Goal: Task Accomplishment & Management: Complete application form

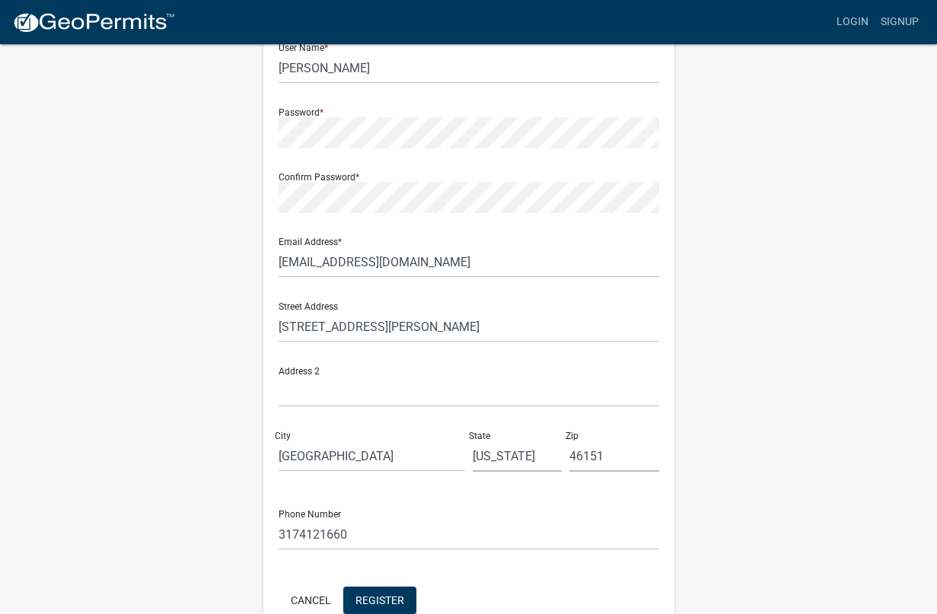
scroll to position [228, 0]
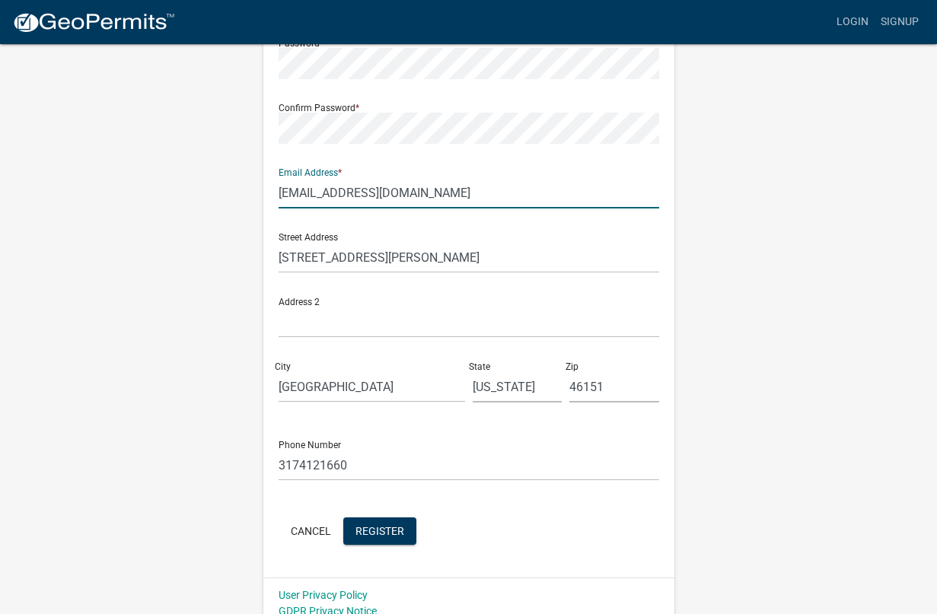
drag, startPoint x: 446, startPoint y: 182, endPoint x: 145, endPoint y: 204, distance: 302.3
click at [104, 189] on div "Register New User Full Name * Kyle Raley User Name * kraley Password * Confirm …" at bounding box center [469, 221] width 868 height 815
type input "[PERSON_NAME][EMAIL_ADDRESS][DOMAIN_NAME]"
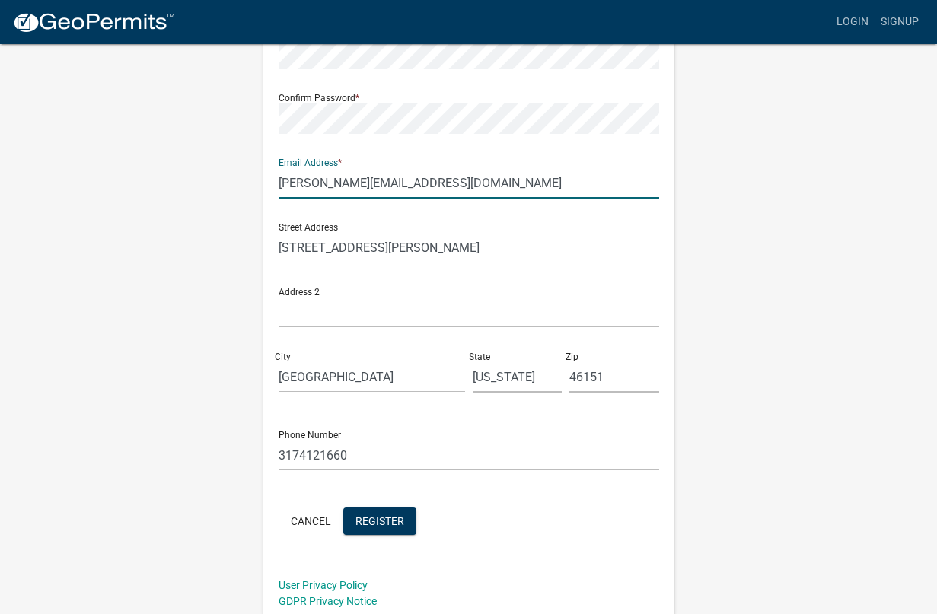
scroll to position [243, 0]
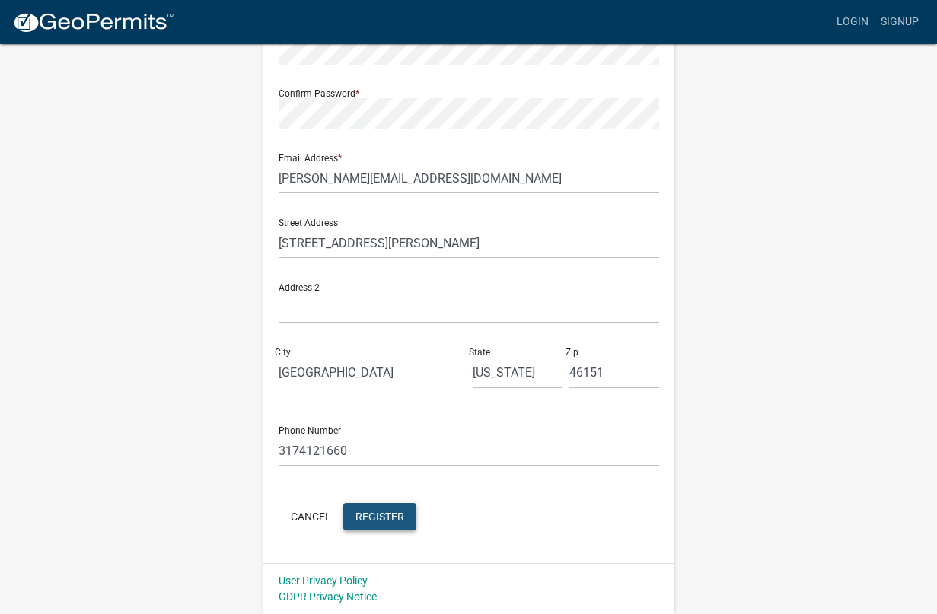
click at [381, 527] on button "Register" at bounding box center [379, 516] width 73 height 27
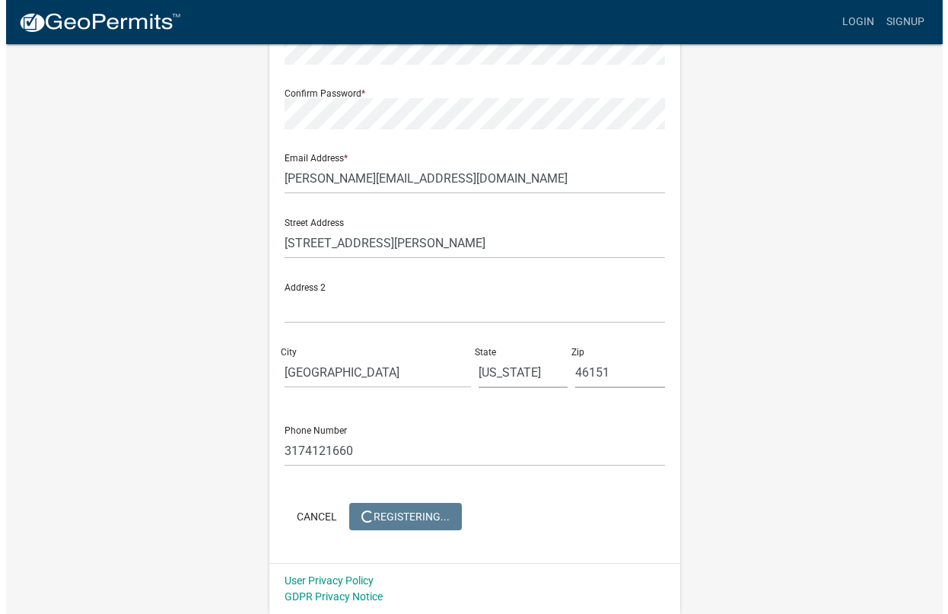
scroll to position [0, 0]
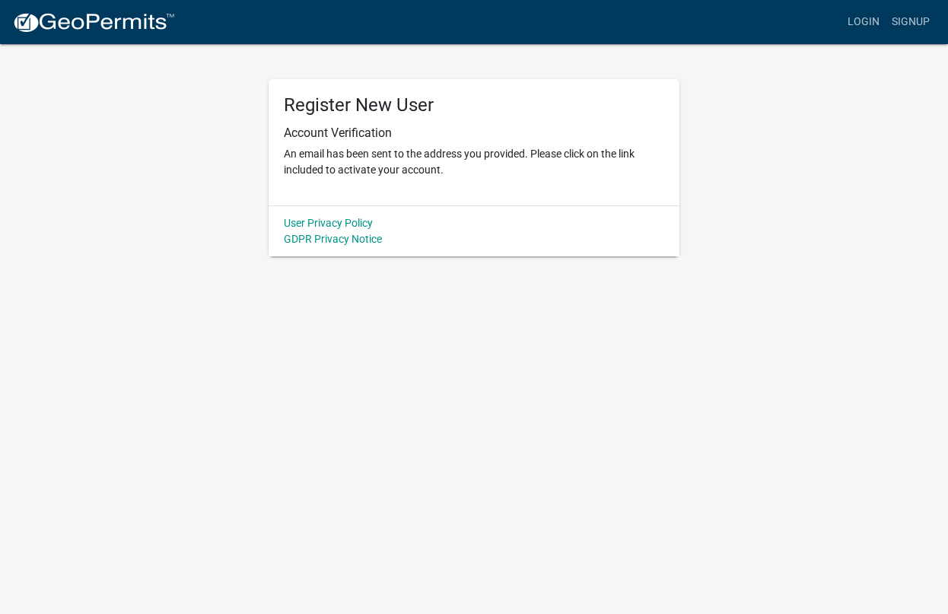
click at [808, 83] on div "Register New User Account Verification An email has been sent to the address yo…" at bounding box center [474, 150] width 868 height 214
click at [879, 32] on link "Login" at bounding box center [864, 22] width 44 height 29
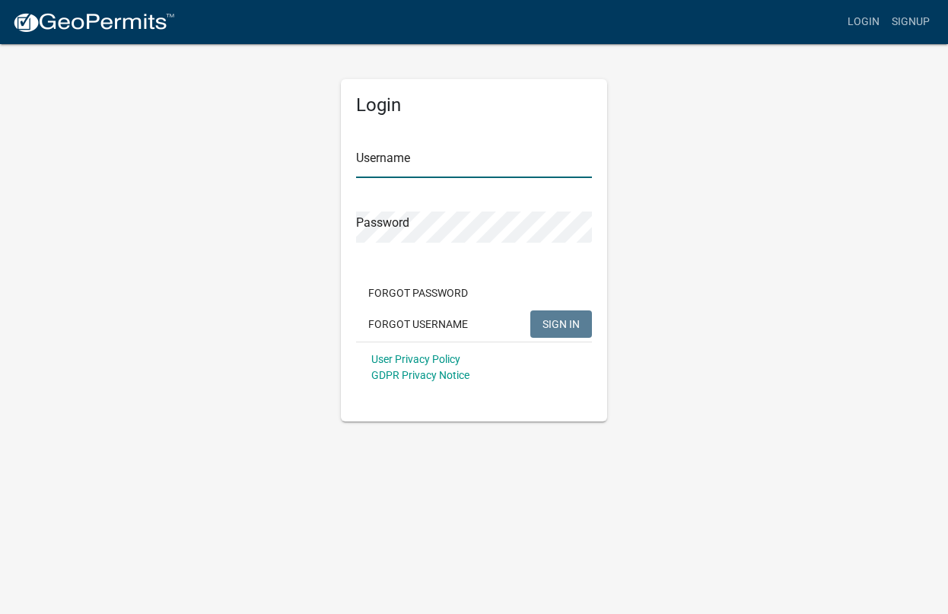
type input "[PERSON_NAME]"
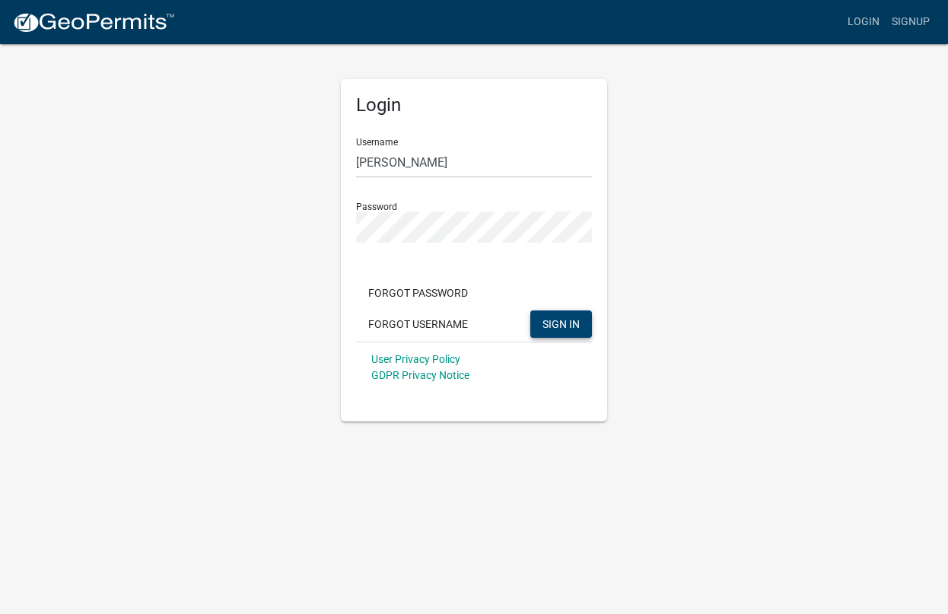
click at [569, 314] on button "SIGN IN" at bounding box center [562, 324] width 62 height 27
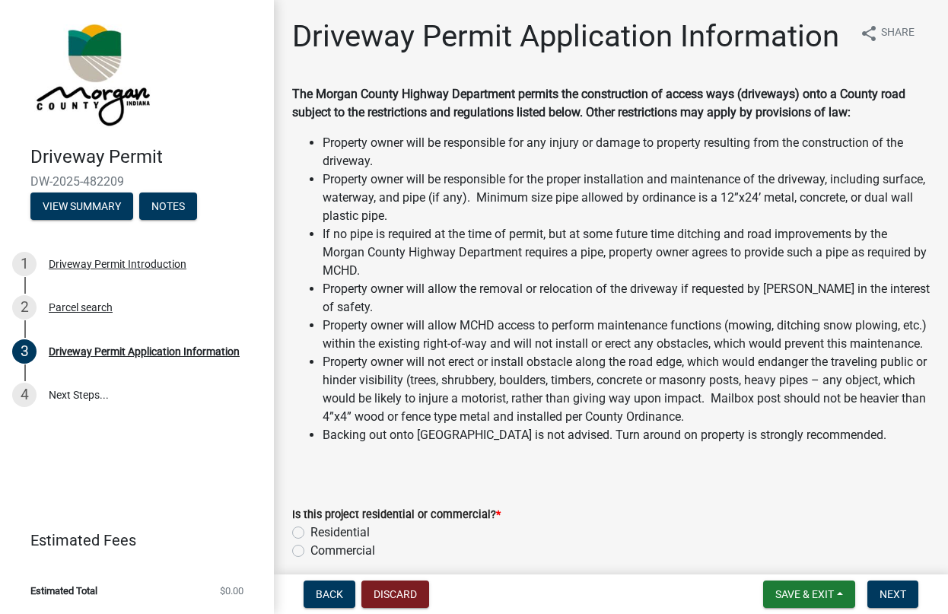
scroll to position [304, 0]
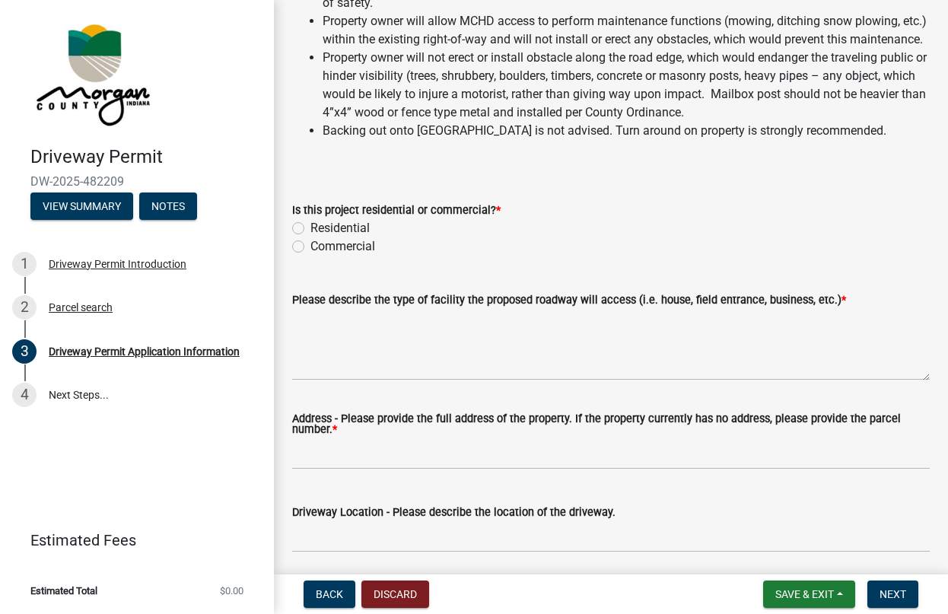
click at [366, 238] on label "Residential" at bounding box center [340, 228] width 59 height 18
click at [320, 229] on input "Residential" at bounding box center [316, 224] width 10 height 10
radio input "true"
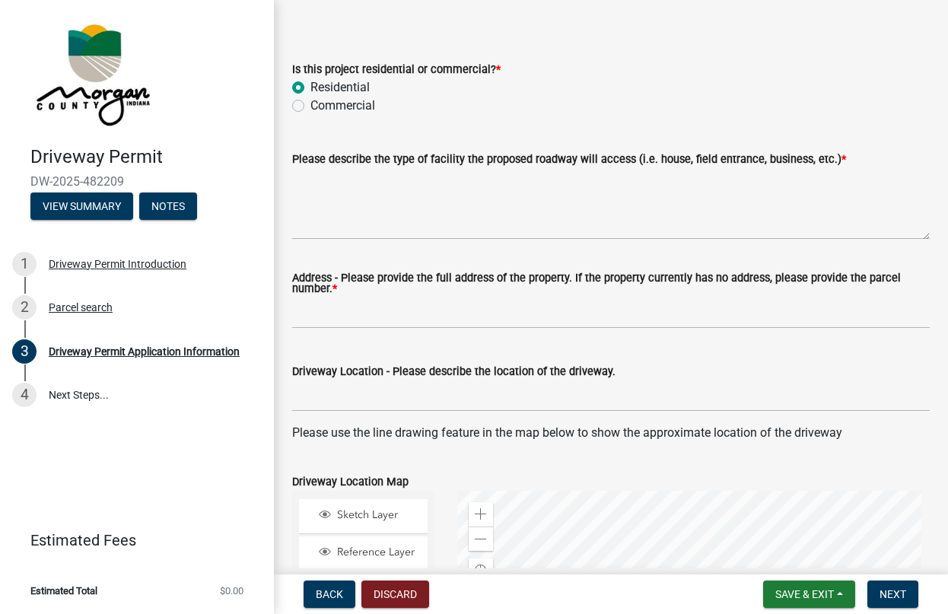
scroll to position [457, 0]
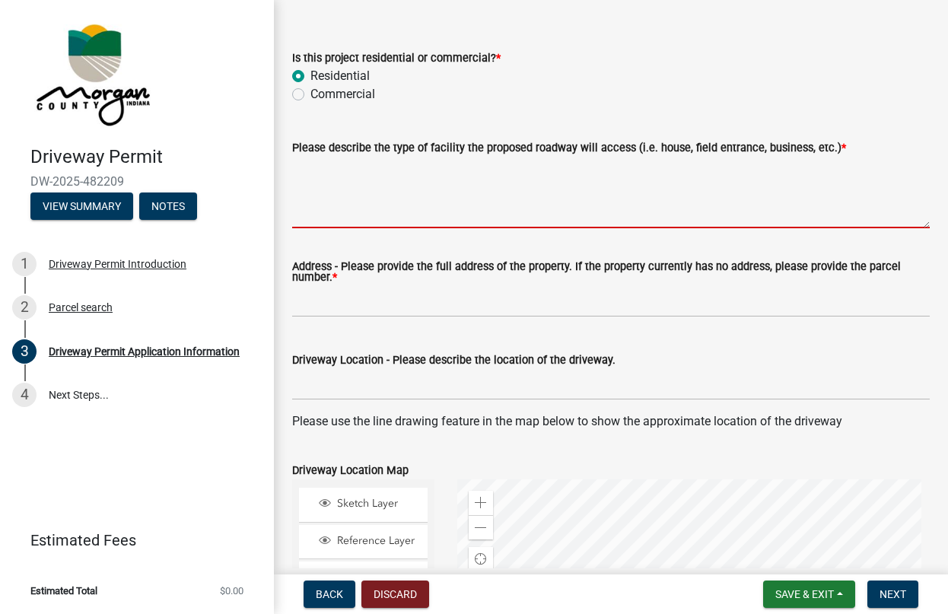
click at [631, 228] on textarea "Please describe the type of facility the proposed roadway will access (i.e. hou…" at bounding box center [611, 193] width 638 height 72
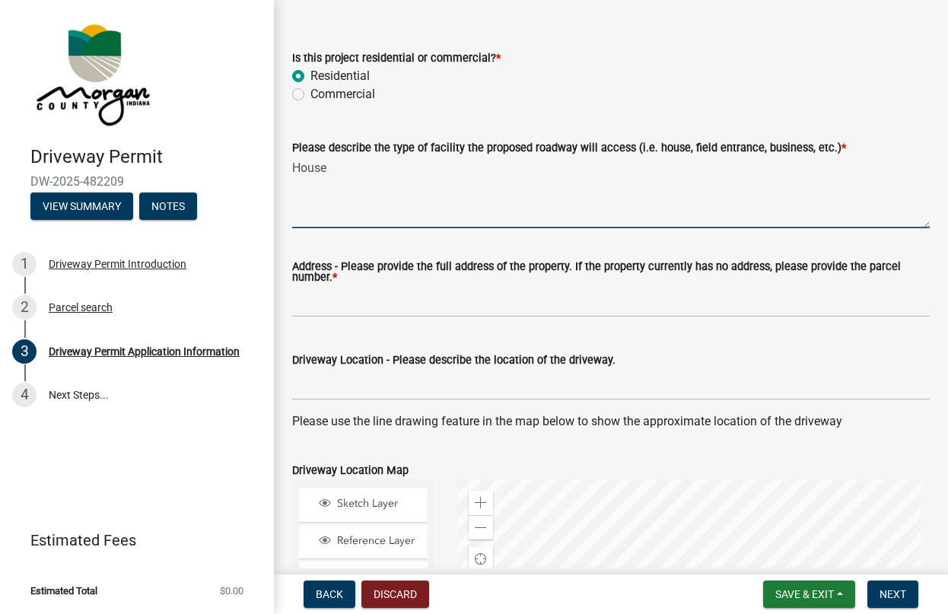
click at [413, 228] on textarea "House" at bounding box center [611, 193] width 638 height 72
type textarea "House"
click at [489, 228] on textarea "House" at bounding box center [611, 193] width 638 height 72
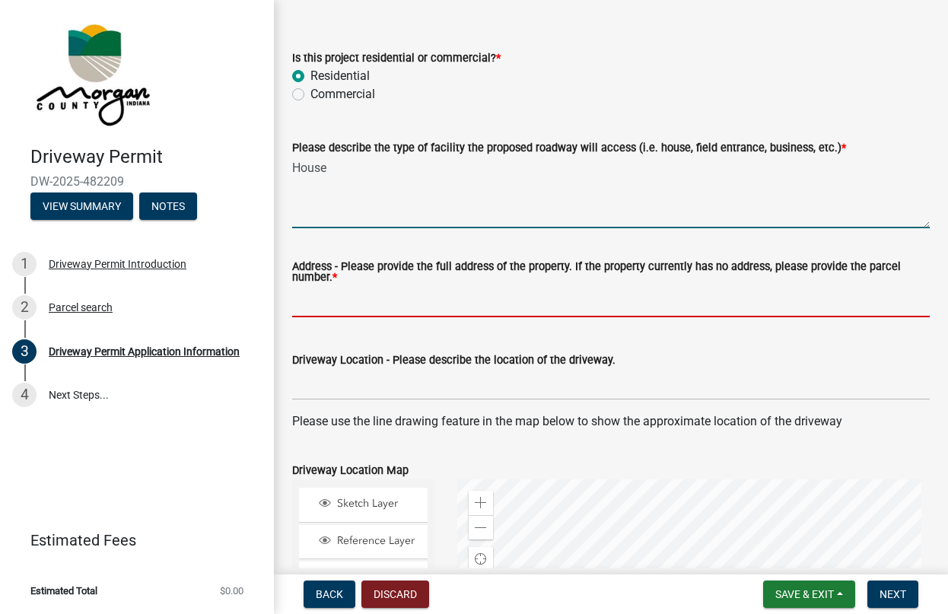
click at [403, 317] on input "Address - Please provide the full address of the property. If the property curr…" at bounding box center [611, 301] width 638 height 31
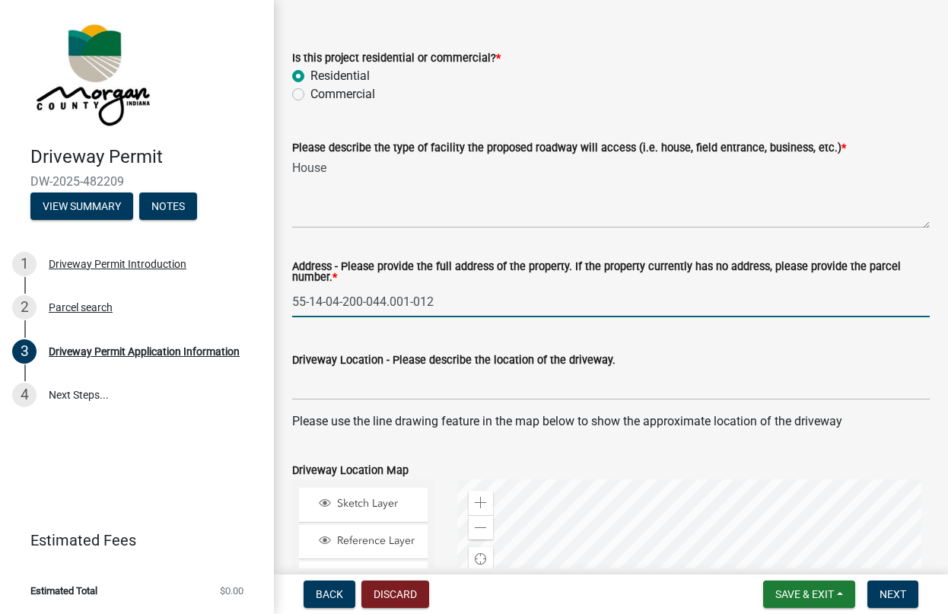
type input "55-14-04-200-044.001-012"
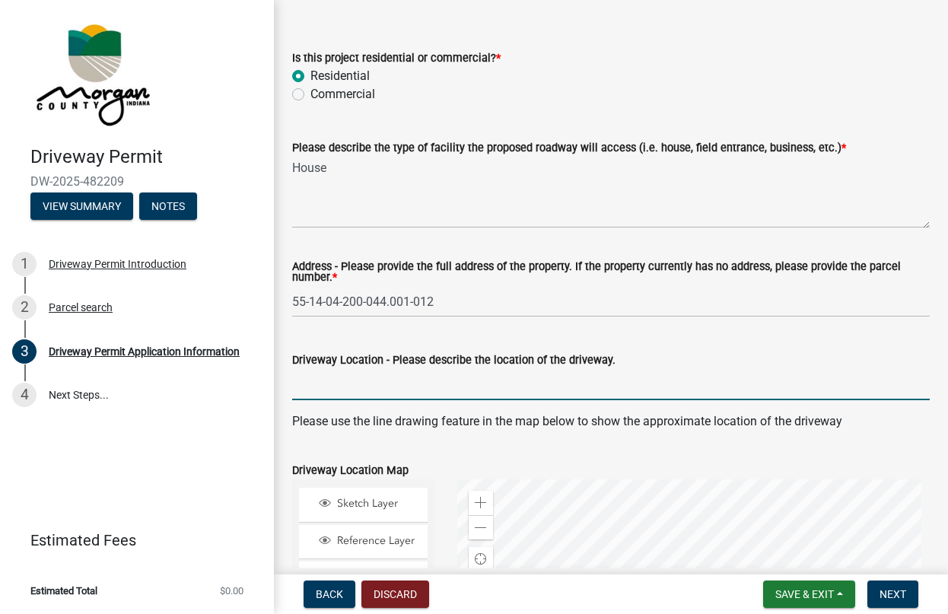
click at [414, 400] on input "Driveway Location - Please describe the location of the driveway." at bounding box center [611, 384] width 638 height 31
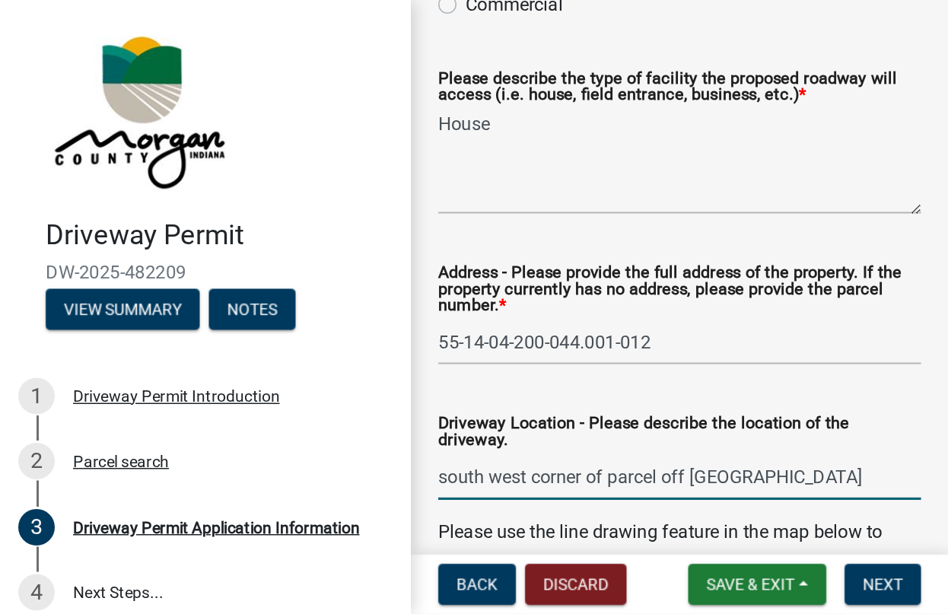
scroll to position [913, 0]
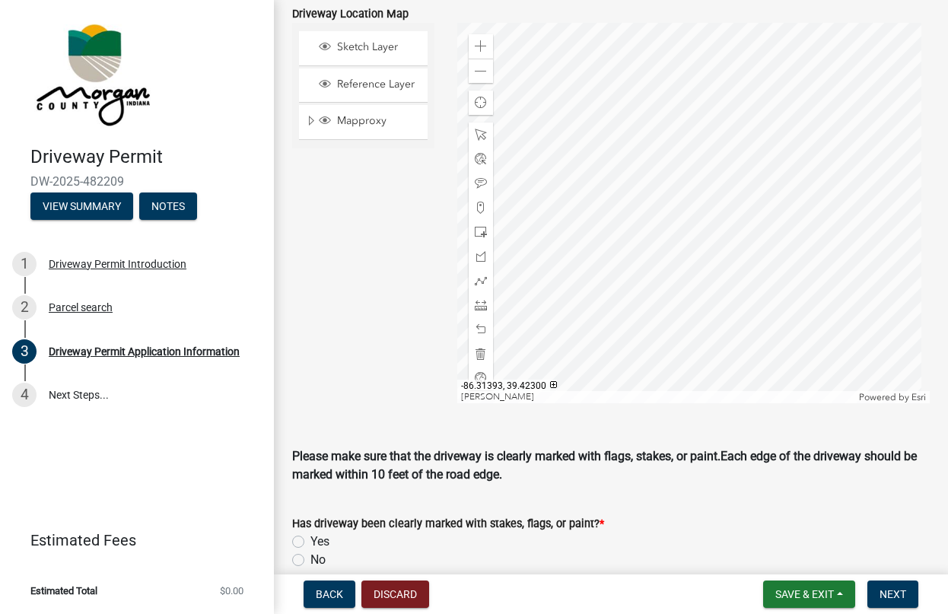
type input "south west corner of parcel off [GEOGRAPHIC_DATA]"
click at [654, 350] on div at bounding box center [693, 213] width 473 height 381
click at [620, 344] on div at bounding box center [693, 213] width 473 height 381
click at [470, 293] on div at bounding box center [481, 281] width 24 height 24
click at [633, 331] on div at bounding box center [693, 213] width 473 height 381
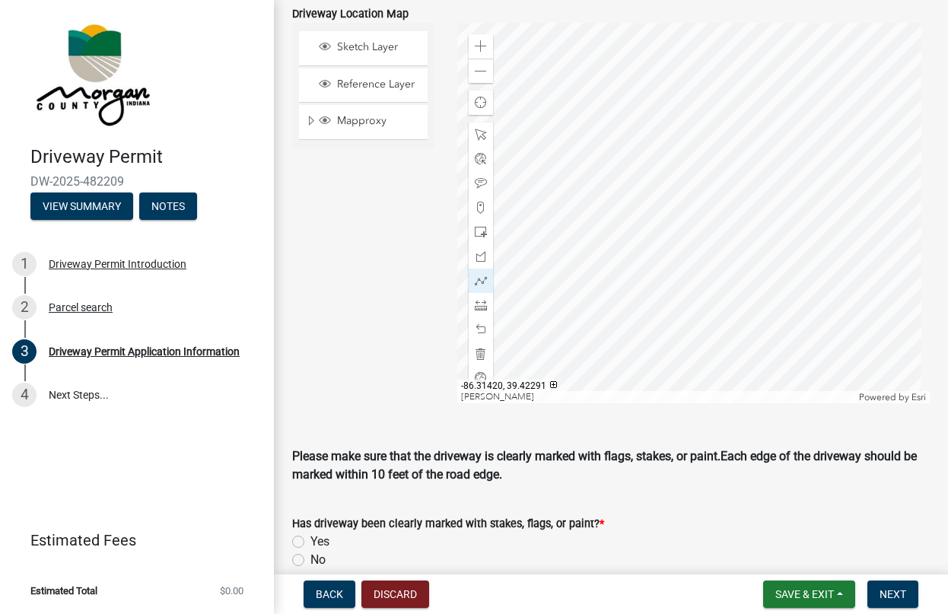
click at [633, 331] on div at bounding box center [693, 213] width 473 height 381
click at [643, 279] on div at bounding box center [693, 213] width 473 height 381
click at [649, 265] on div at bounding box center [693, 213] width 473 height 381
click at [679, 263] on div at bounding box center [693, 213] width 473 height 381
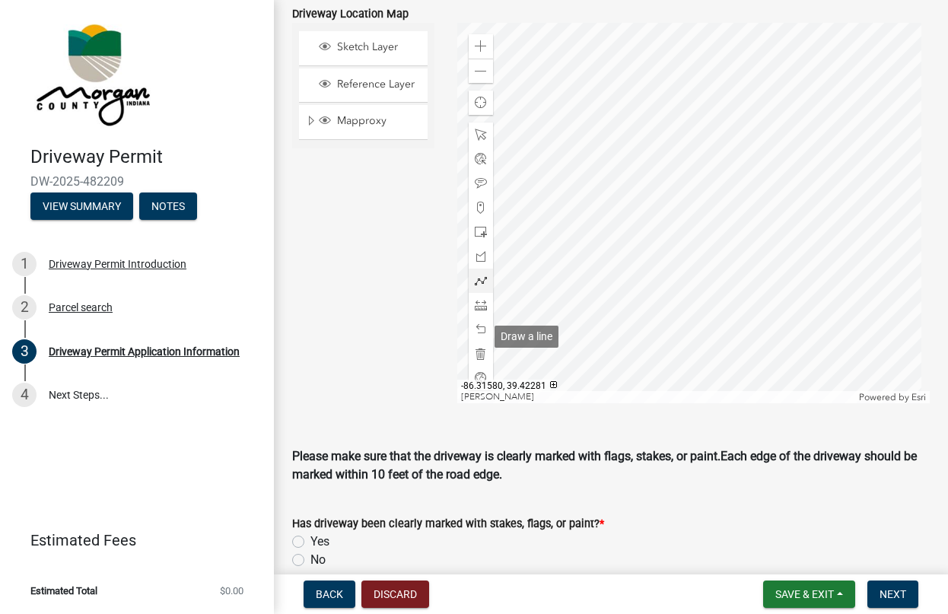
click at [475, 287] on span at bounding box center [481, 281] width 12 height 12
click at [483, 287] on span at bounding box center [481, 281] width 12 height 12
click at [641, 333] on div at bounding box center [693, 213] width 473 height 381
click at [646, 299] on div at bounding box center [693, 213] width 473 height 381
click at [652, 282] on div at bounding box center [693, 213] width 473 height 381
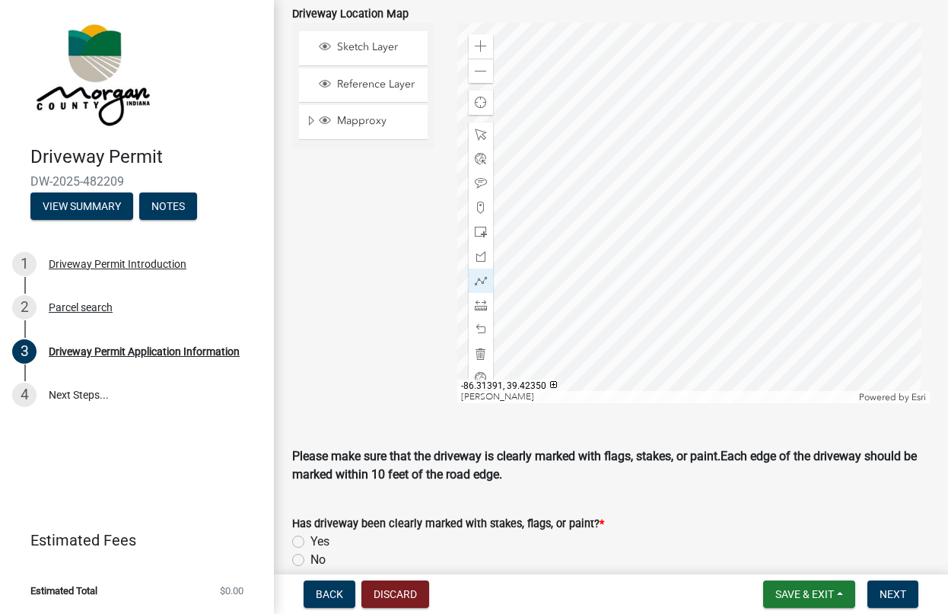
click at [658, 264] on div at bounding box center [693, 213] width 473 height 381
click at [489, 293] on div at bounding box center [481, 281] width 24 height 24
click at [483, 287] on span at bounding box center [481, 281] width 12 height 12
click at [627, 330] on div at bounding box center [693, 213] width 473 height 381
click at [632, 299] on div at bounding box center [693, 213] width 473 height 381
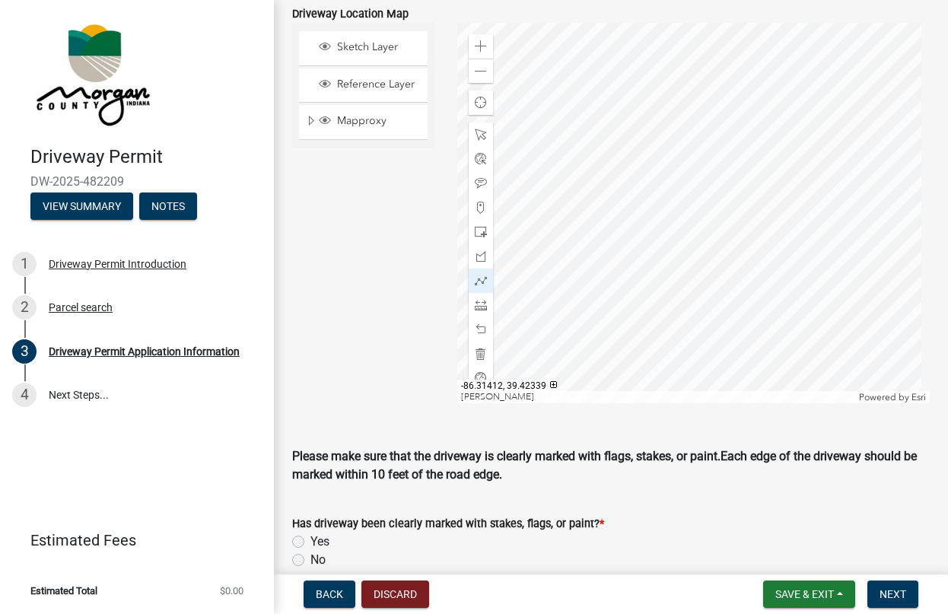
click at [639, 276] on div at bounding box center [693, 213] width 473 height 381
click at [657, 260] on div at bounding box center [693, 213] width 473 height 381
click at [671, 260] on div at bounding box center [693, 213] width 473 height 381
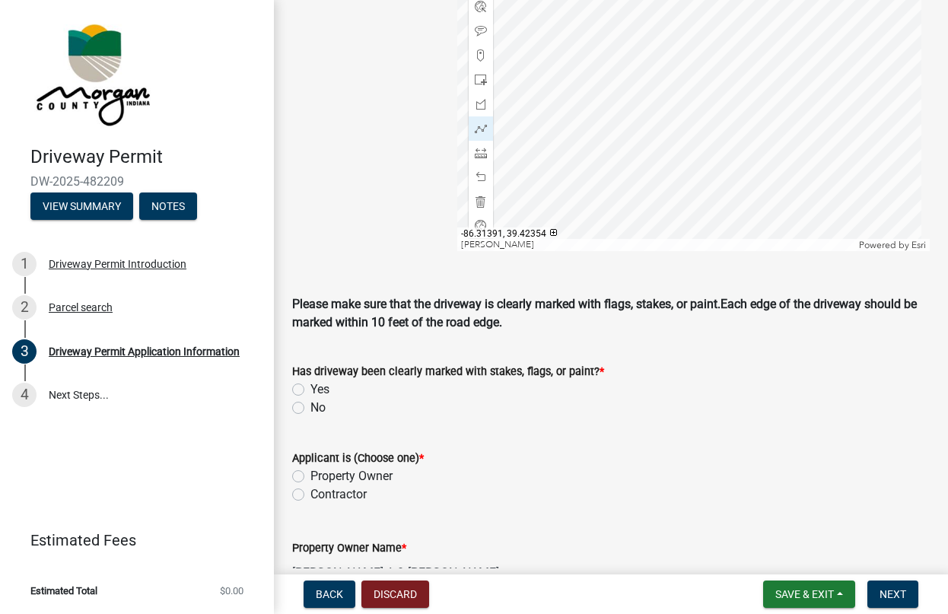
click at [658, 107] on div at bounding box center [693, 61] width 473 height 381
click at [640, 124] on div at bounding box center [693, 61] width 473 height 381
click at [631, 146] on div at bounding box center [693, 61] width 473 height 381
click at [626, 178] on div at bounding box center [693, 61] width 473 height 381
click at [641, 196] on div at bounding box center [693, 61] width 473 height 381
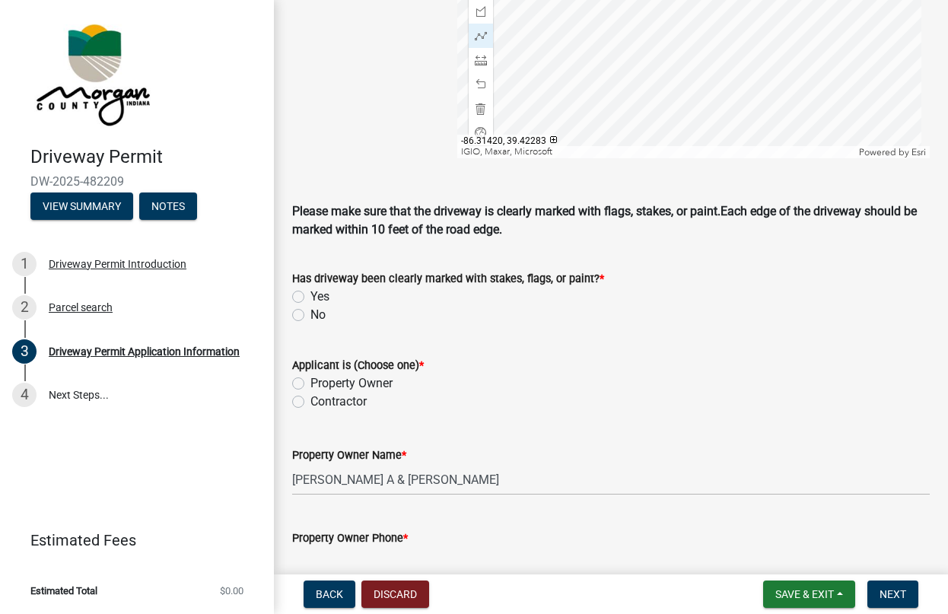
scroll to position [1294, 0]
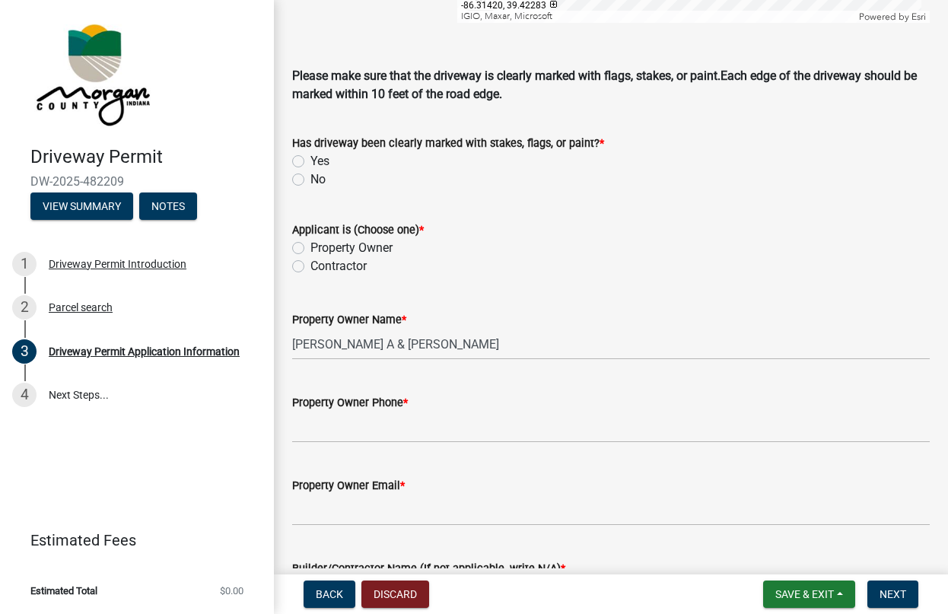
click at [311, 189] on label "No" at bounding box center [318, 180] width 15 height 18
click at [311, 180] on input "No" at bounding box center [316, 176] width 10 height 10
radio input "true"
click at [305, 257] on div "Property Owner" at bounding box center [611, 248] width 638 height 18
click at [311, 257] on label "Property Owner" at bounding box center [352, 248] width 82 height 18
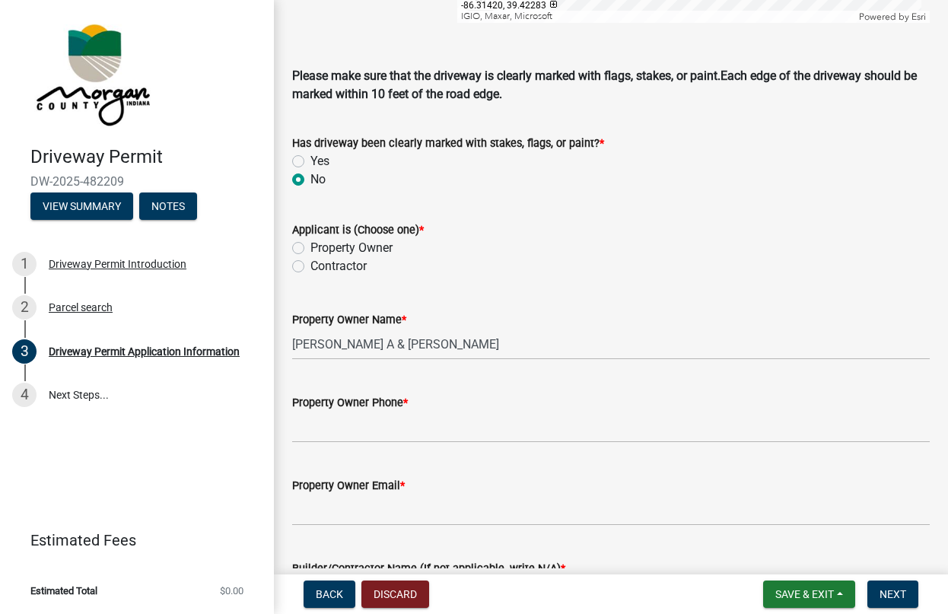
click at [311, 249] on input "Property Owner" at bounding box center [316, 244] width 10 height 10
radio input "true"
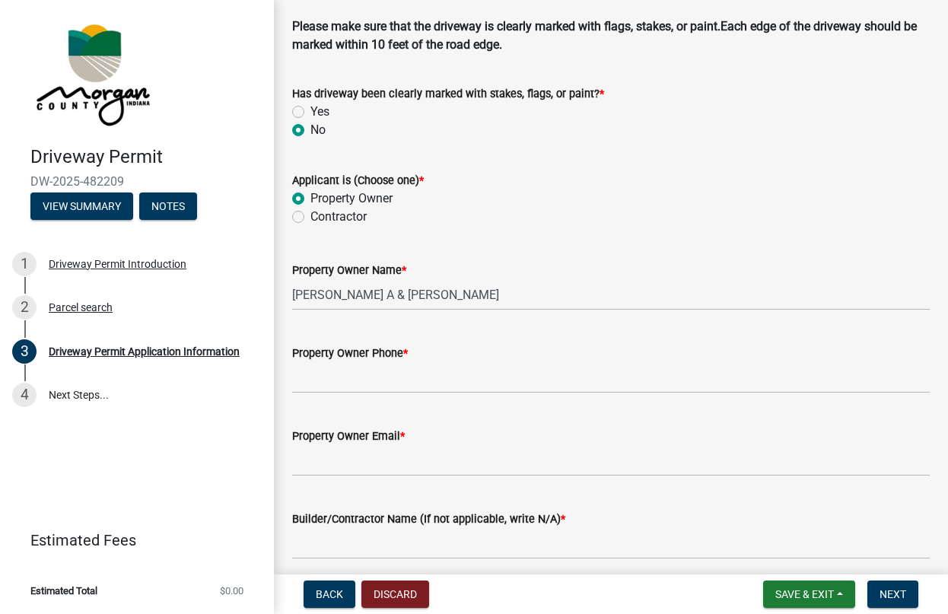
scroll to position [1370, 0]
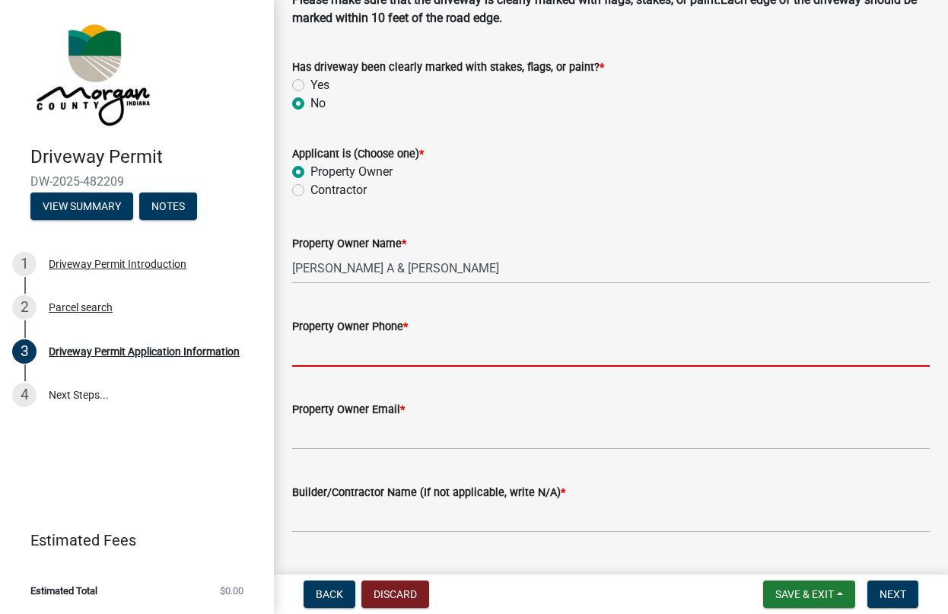
click at [378, 367] on input "Property Owner Phone *" at bounding box center [611, 351] width 638 height 31
type input "3174121660"
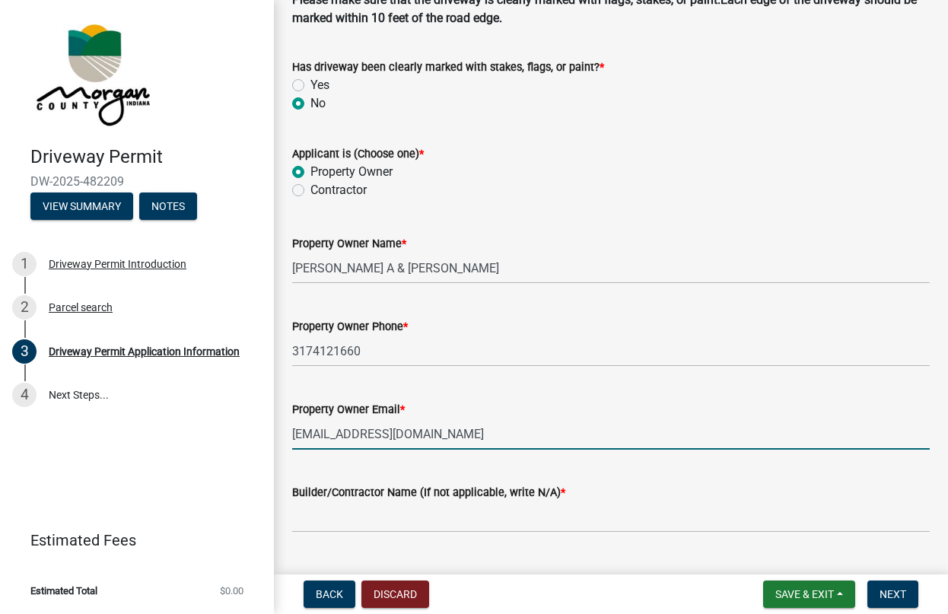
drag, startPoint x: 453, startPoint y: 488, endPoint x: 145, endPoint y: 499, distance: 307.7
click at [145, 499] on div "Driveway Permit DW-2025-482209 View Summary Notes 1 Driveway Permit Introductio…" at bounding box center [474, 307] width 948 height 614
type input "[PERSON_NAME][EMAIL_ADDRESS][DOMAIN_NAME]"
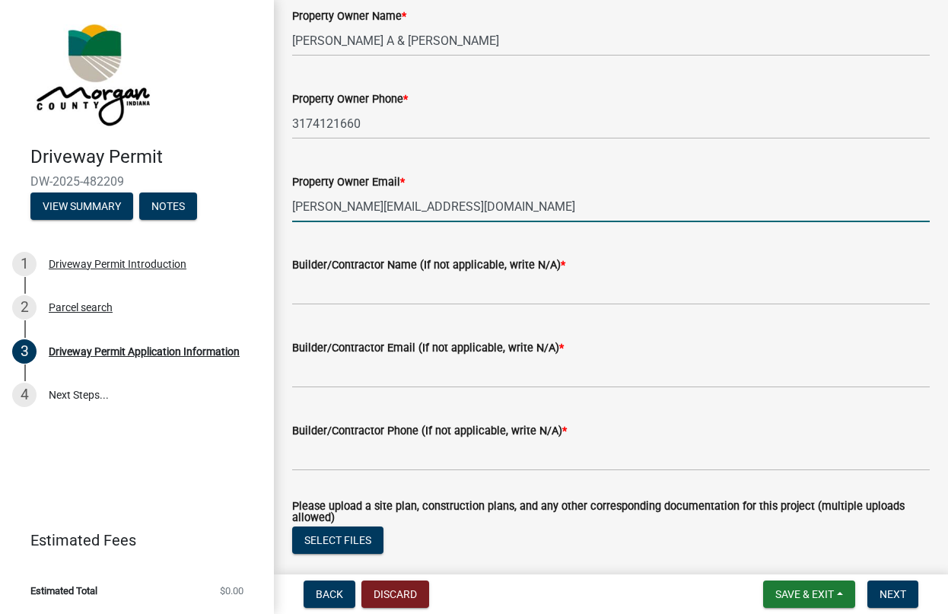
scroll to position [1599, 0]
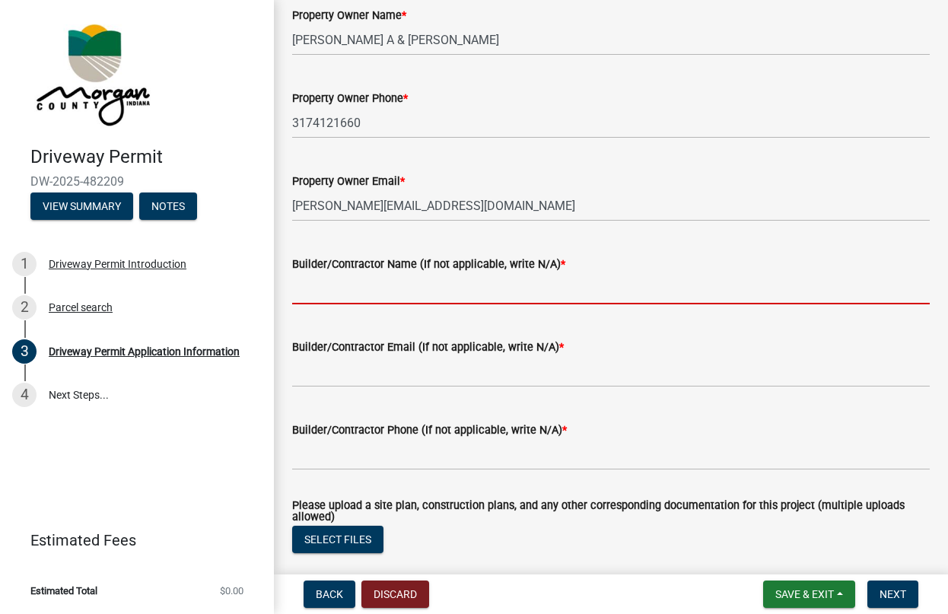
click at [449, 304] on input "Builder/Contractor Name (If not applicable, write N/A) *" at bounding box center [611, 288] width 638 height 31
type input "N/A"
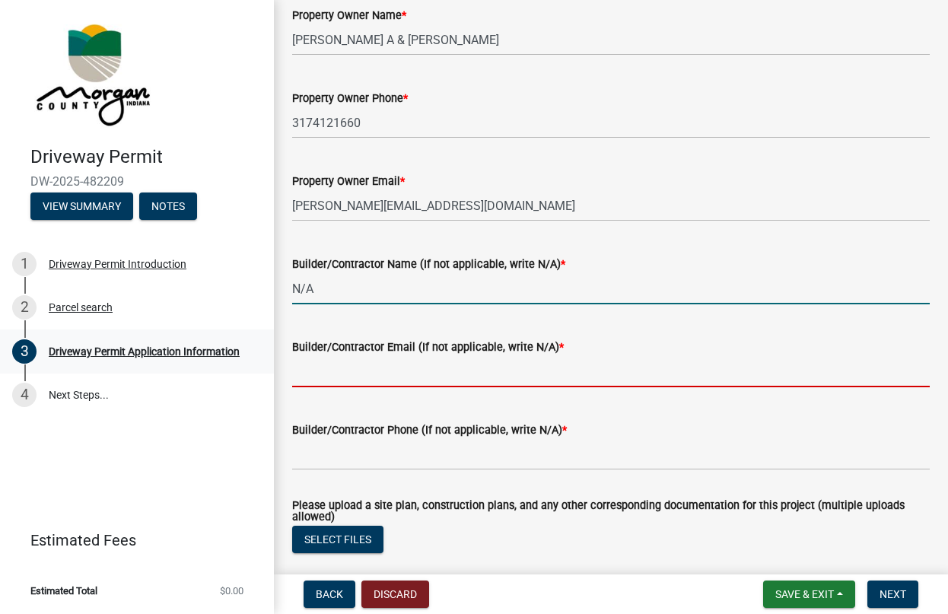
drag, startPoint x: 349, startPoint y: 340, endPoint x: 233, endPoint y: 341, distance: 115.7
click at [234, 340] on div "Driveway Permit DW-2025-482209 View Summary Notes 1 Driveway Permit Introductio…" at bounding box center [474, 307] width 948 height 614
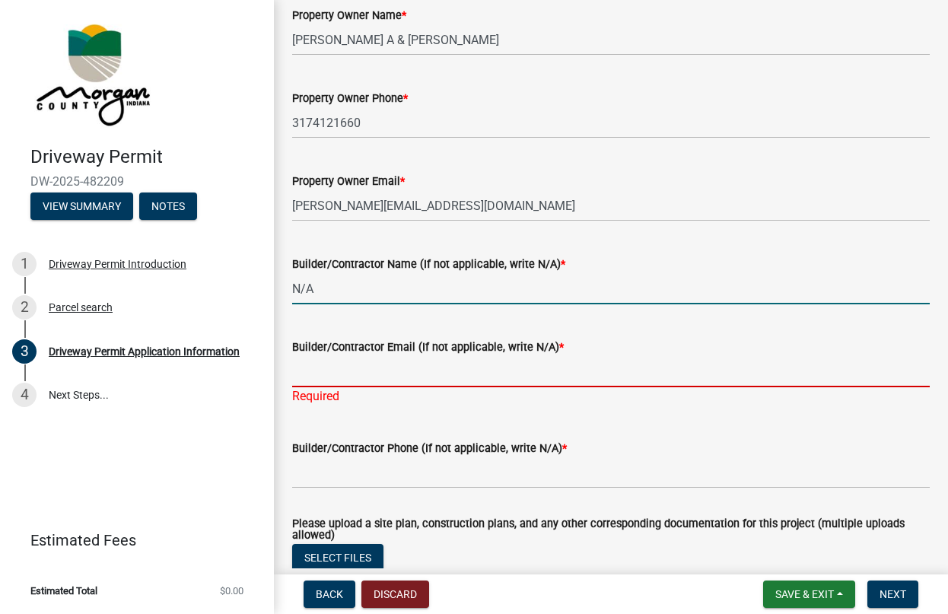
click at [323, 387] on input "Builder/Contractor Email (If not applicable, write N/A) *" at bounding box center [611, 371] width 638 height 31
paste input "N/A"
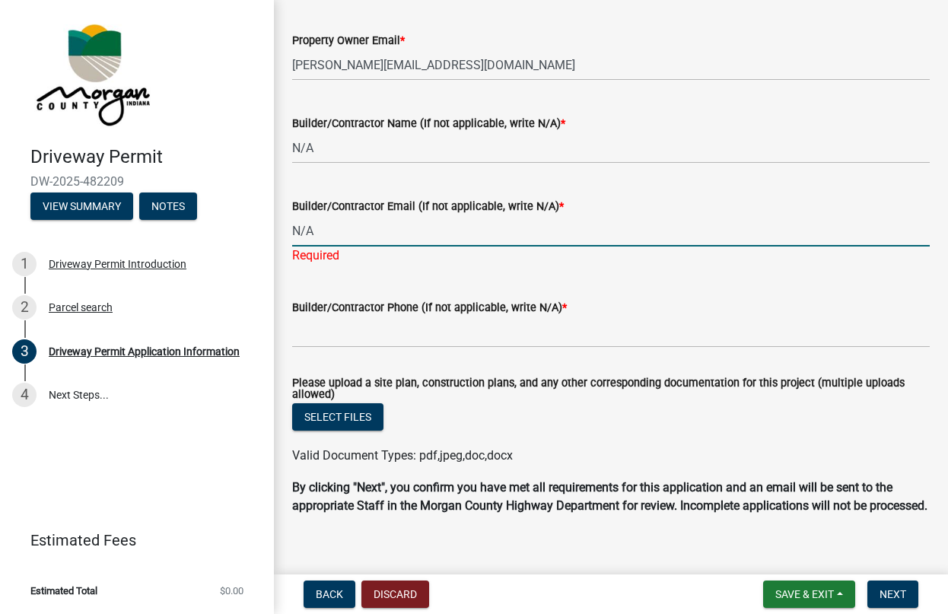
scroll to position [1751, 0]
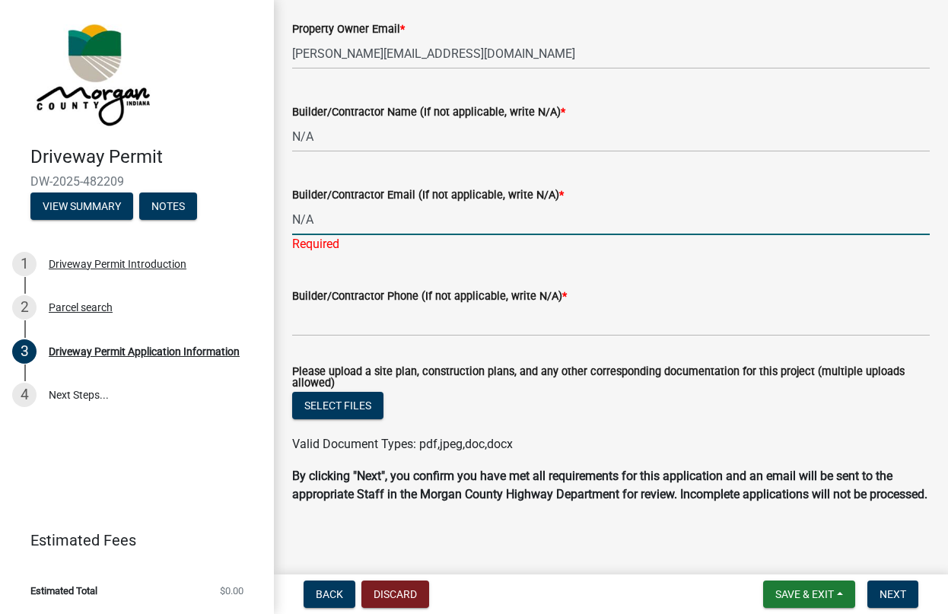
type input "N/A"
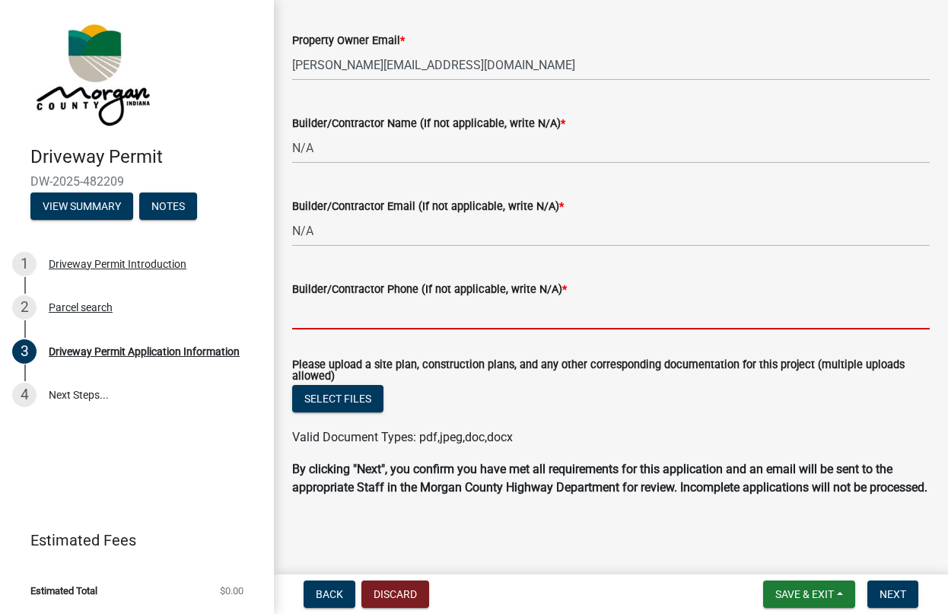
click at [364, 342] on wm-data-entity-input "Builder/Contractor Phone (If not applicable, write N/A) *" at bounding box center [611, 300] width 638 height 83
paste input "N/A"
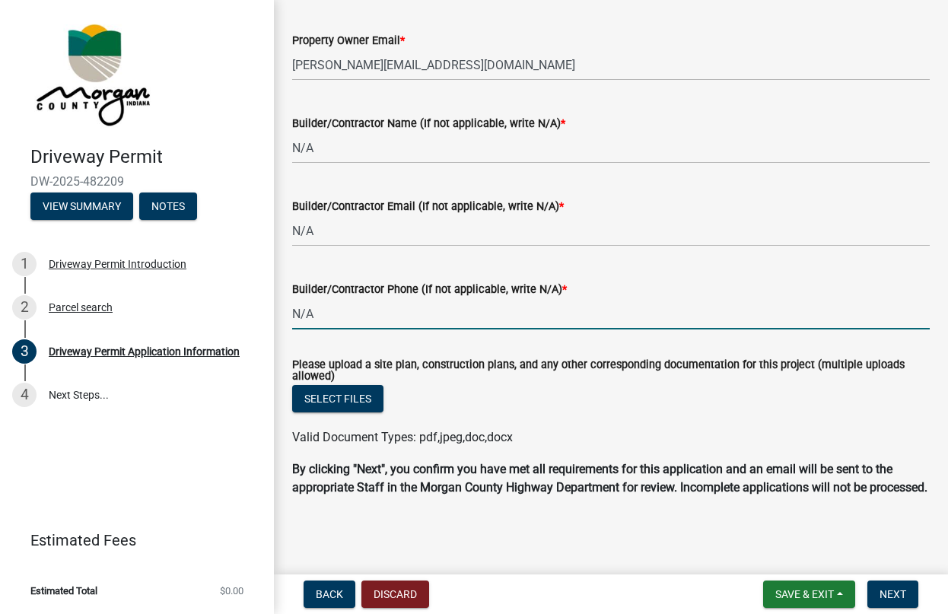
scroll to position [1814, 0]
type input "N/A"
click at [167, 209] on button "Notes" at bounding box center [168, 206] width 58 height 27
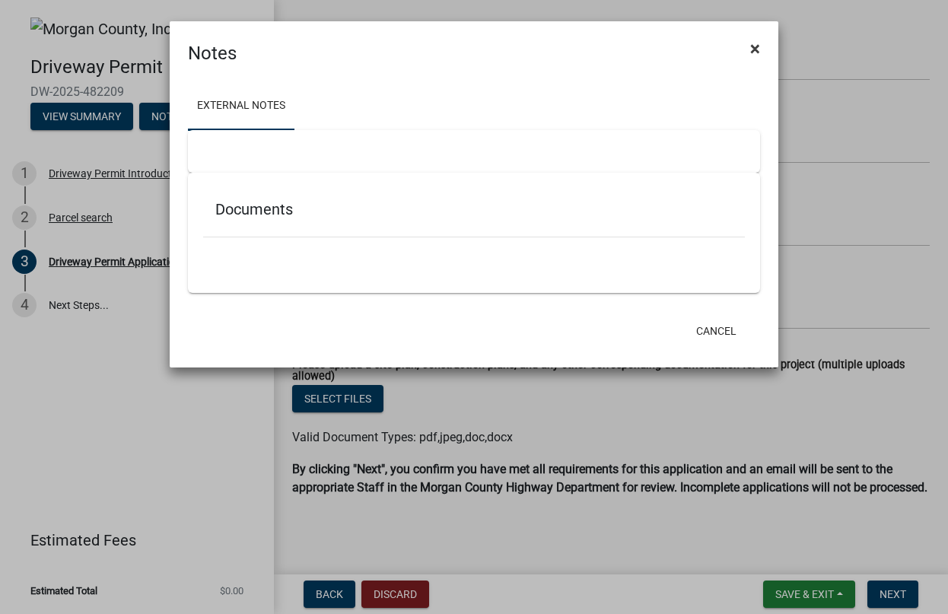
click at [750, 45] on button "×" at bounding box center [755, 48] width 34 height 43
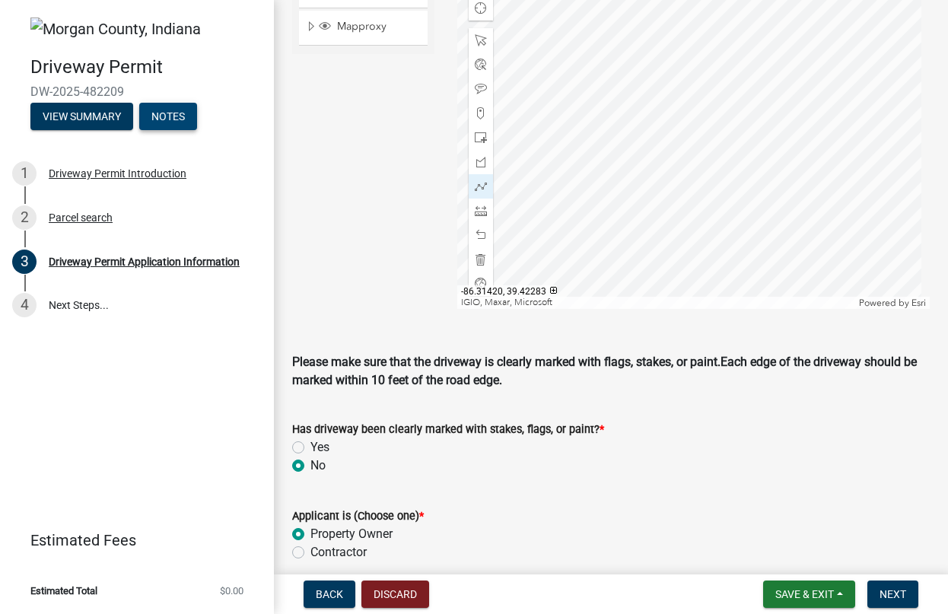
scroll to position [901, 0]
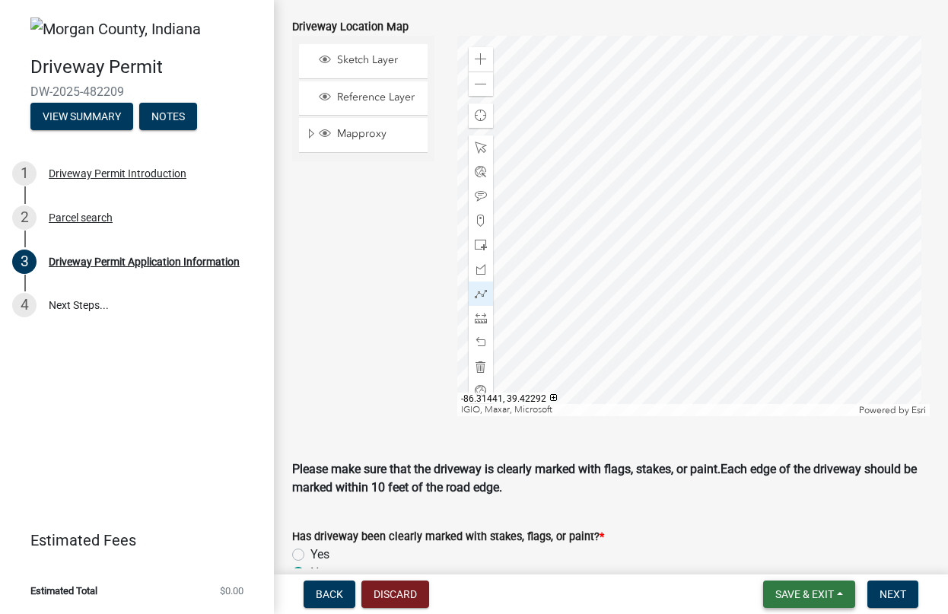
click at [818, 601] on button "Save & Exit" at bounding box center [810, 594] width 92 height 27
click at [795, 553] on button "Save & Exit" at bounding box center [795, 555] width 122 height 37
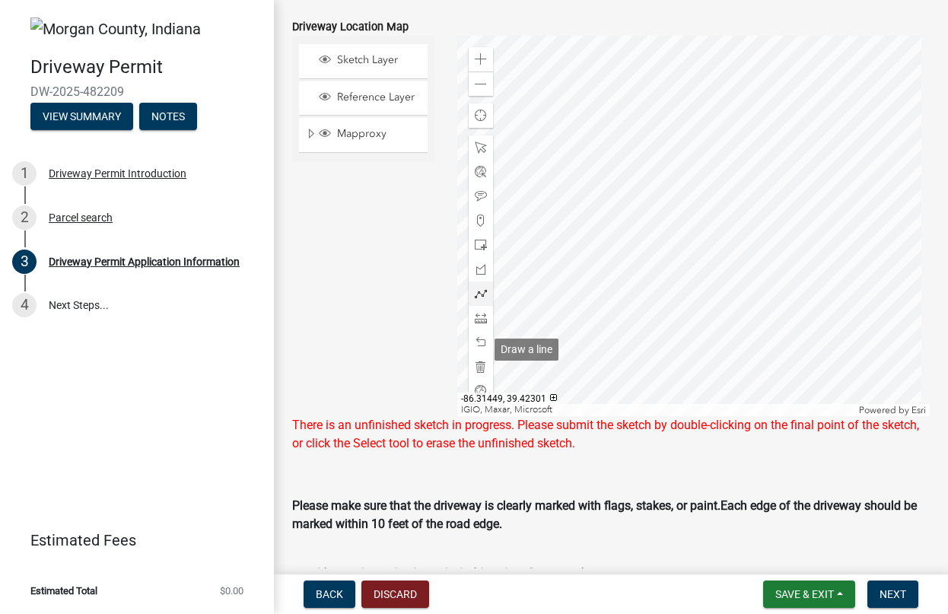
click at [486, 306] on div at bounding box center [481, 294] width 24 height 24
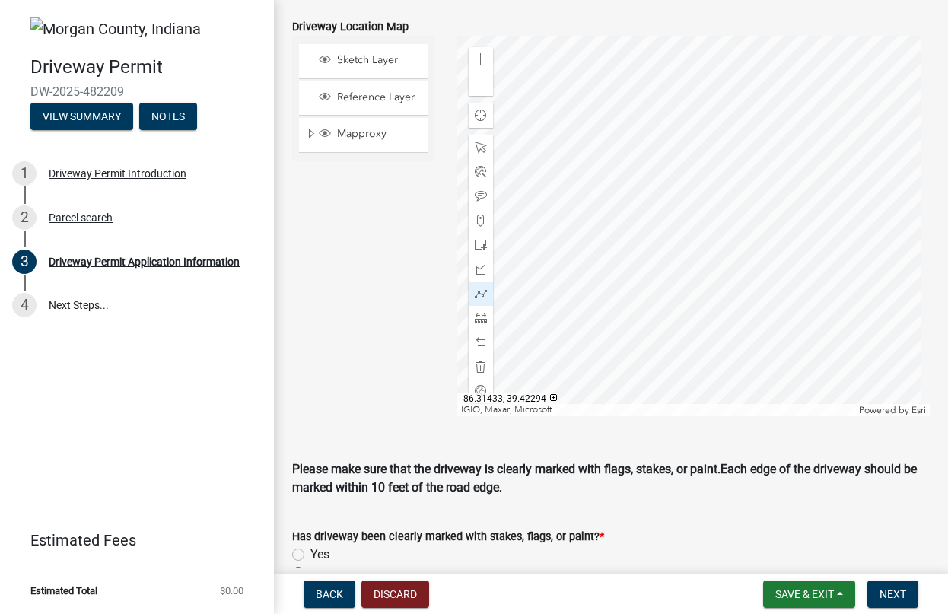
click at [566, 398] on div at bounding box center [693, 226] width 473 height 381
click at [580, 308] on div at bounding box center [693, 226] width 473 height 381
click at [578, 282] on div at bounding box center [693, 226] width 473 height 381
click at [619, 181] on div at bounding box center [693, 226] width 473 height 381
click at [687, 240] on div at bounding box center [693, 226] width 473 height 381
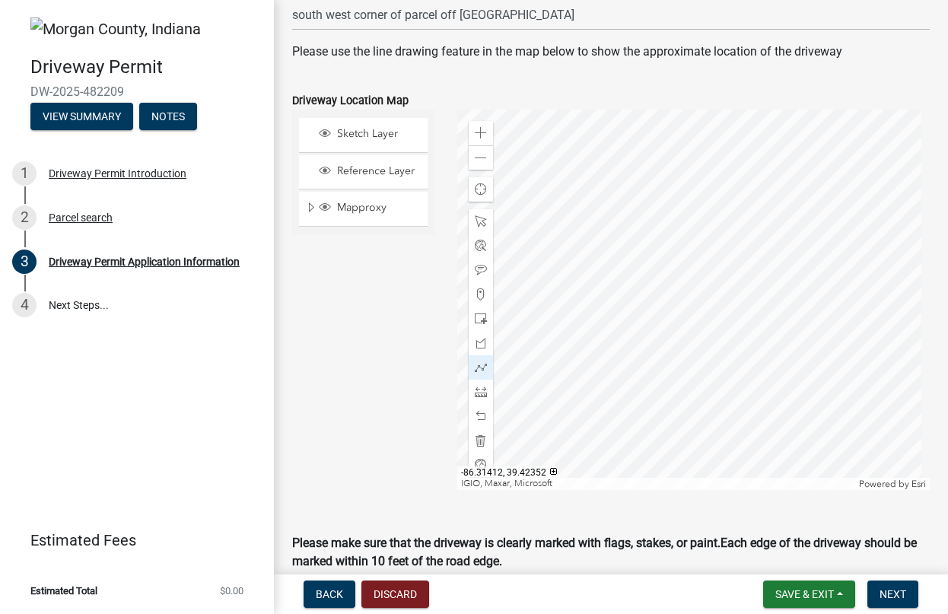
scroll to position [824, 0]
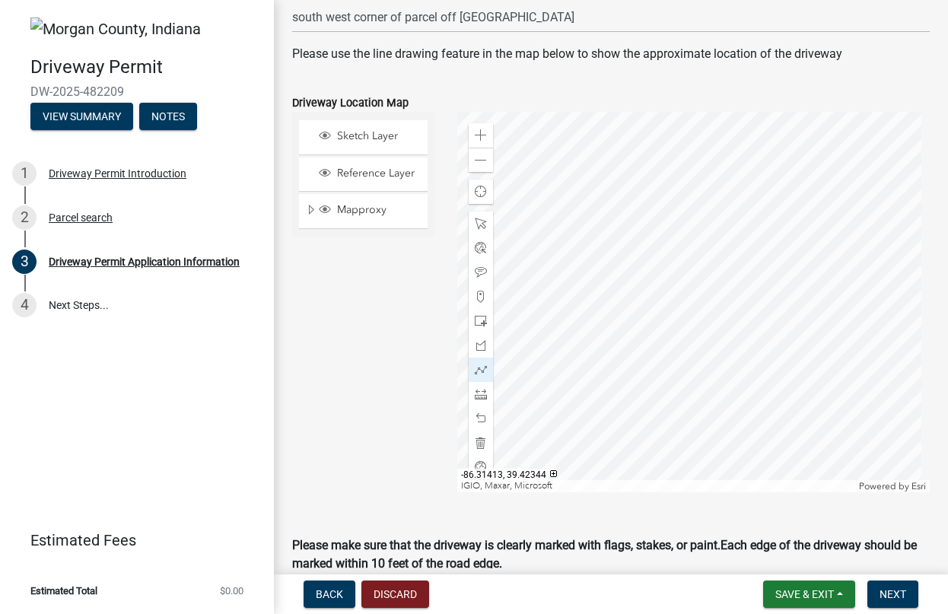
click at [570, 246] on div at bounding box center [693, 302] width 473 height 381
click at [602, 225] on div at bounding box center [693, 302] width 473 height 381
click at [658, 221] on div at bounding box center [693, 302] width 473 height 381
click at [657, 220] on div at bounding box center [693, 302] width 473 height 381
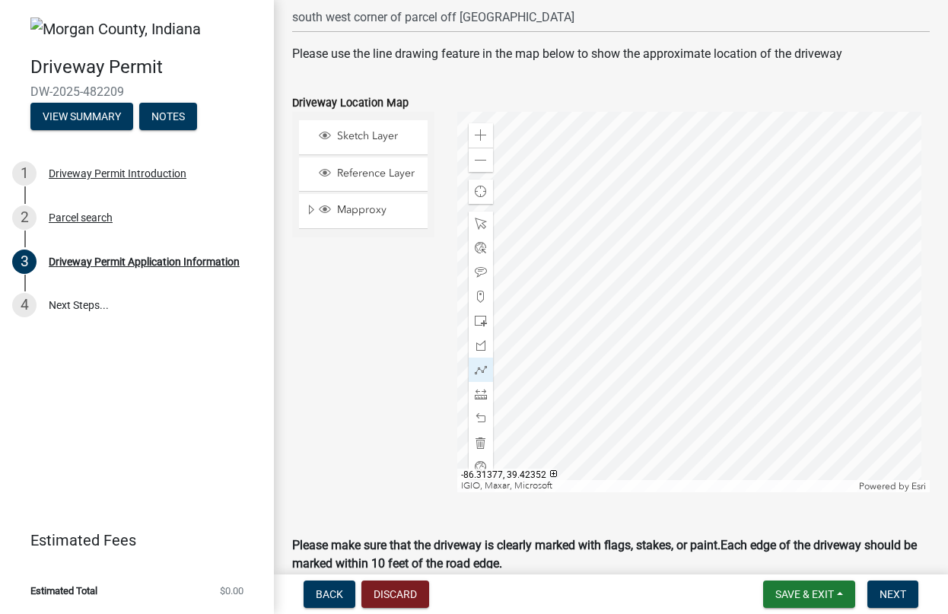
click at [657, 220] on div at bounding box center [693, 302] width 473 height 381
click at [770, 590] on button "Save & Exit" at bounding box center [810, 594] width 92 height 27
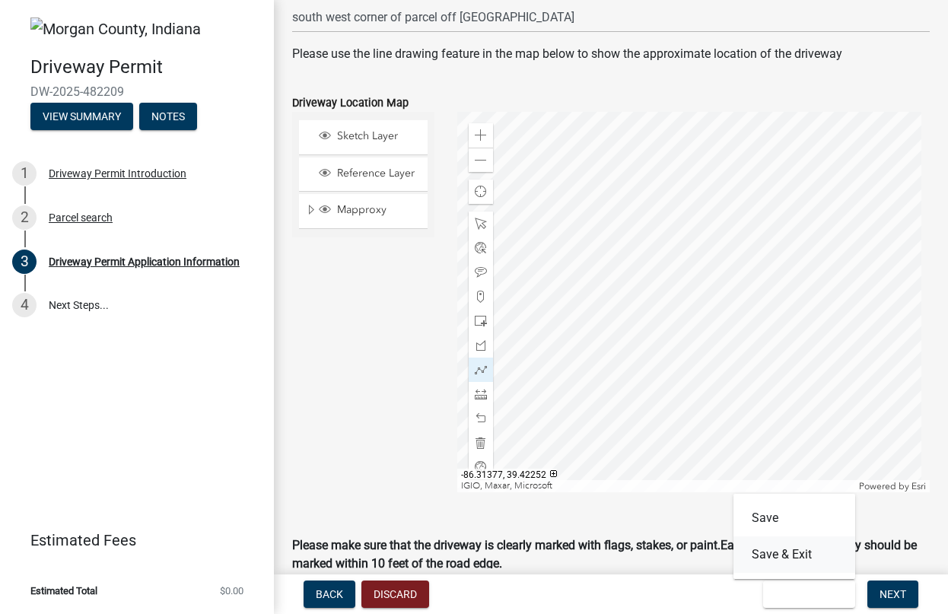
click at [789, 555] on button "Save & Exit" at bounding box center [795, 555] width 122 height 37
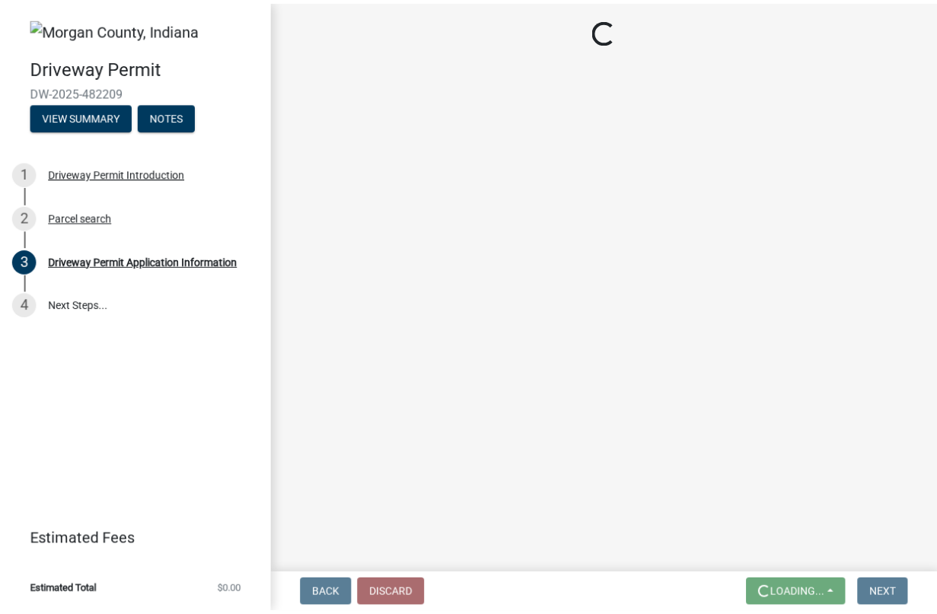
scroll to position [0, 0]
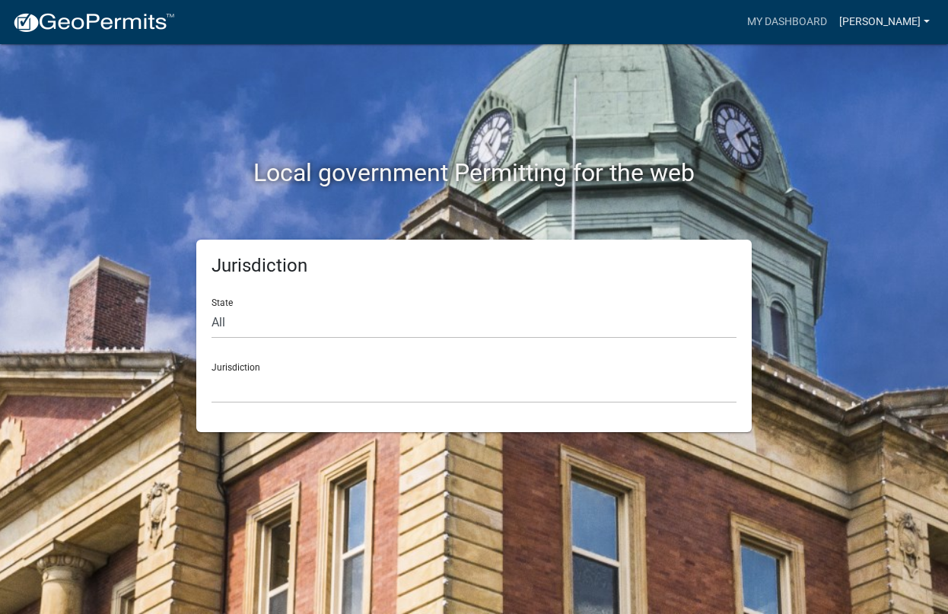
click at [890, 23] on link "[PERSON_NAME]" at bounding box center [885, 22] width 103 height 29
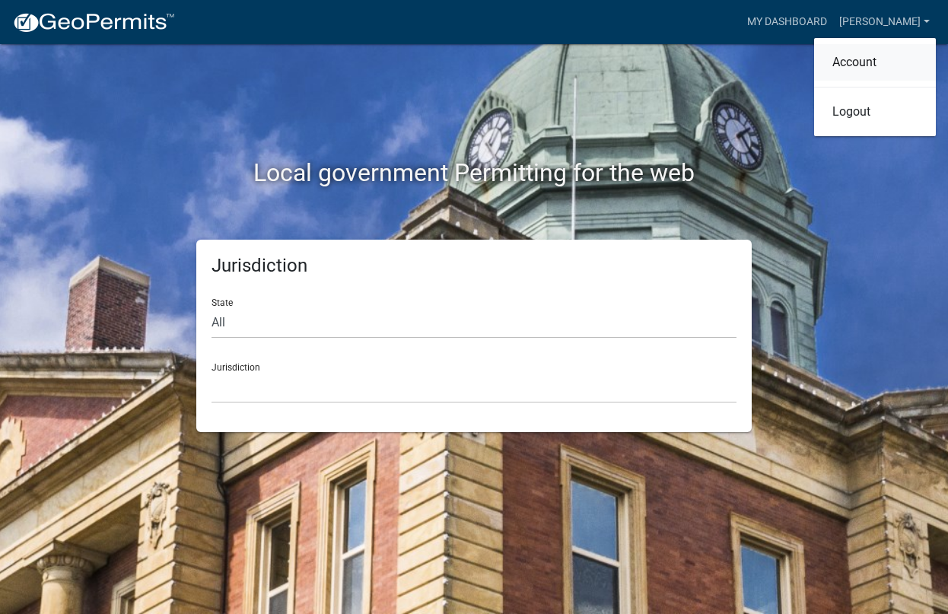
click at [881, 72] on link "Account" at bounding box center [876, 62] width 122 height 37
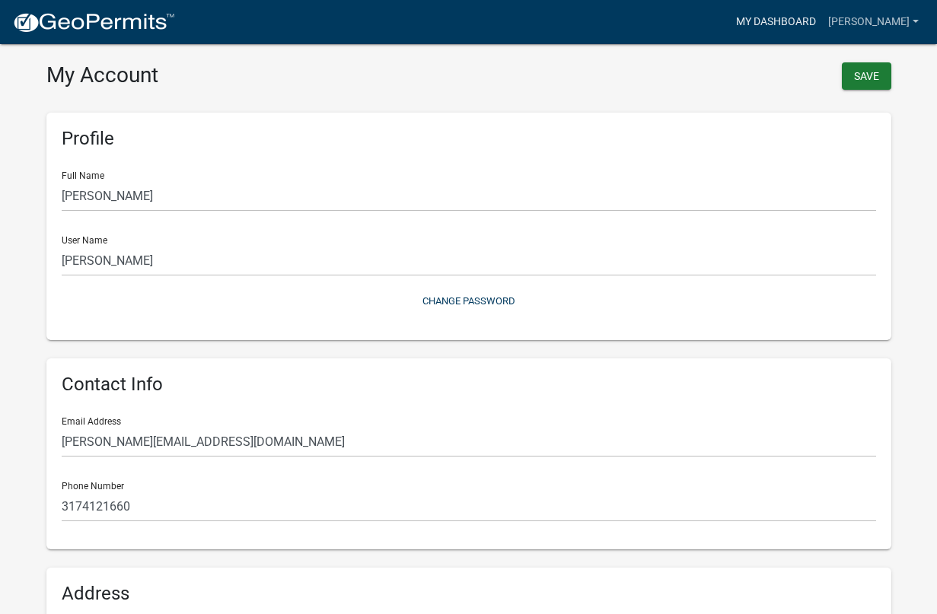
click at [821, 20] on link "My Dashboard" at bounding box center [776, 22] width 92 height 29
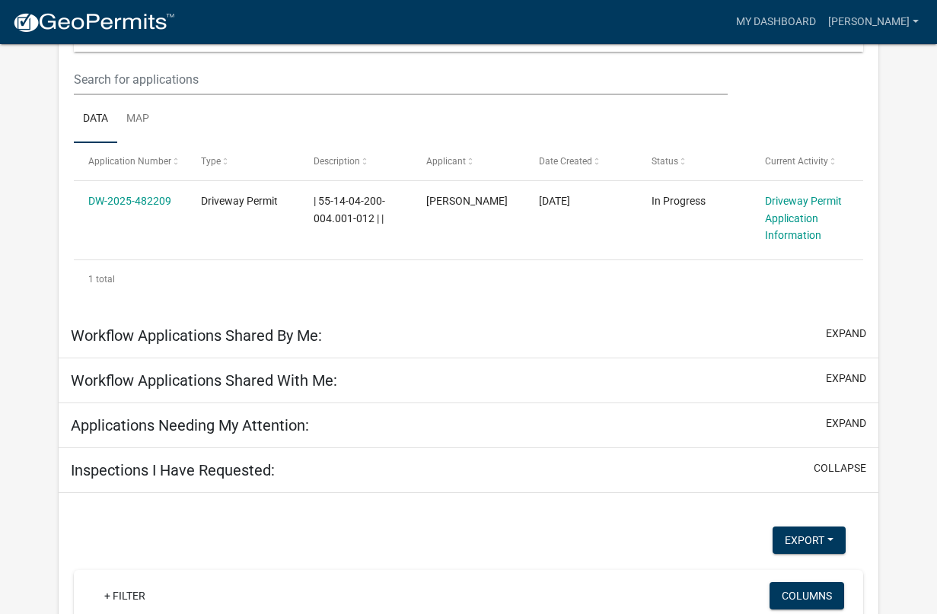
scroll to position [228, 0]
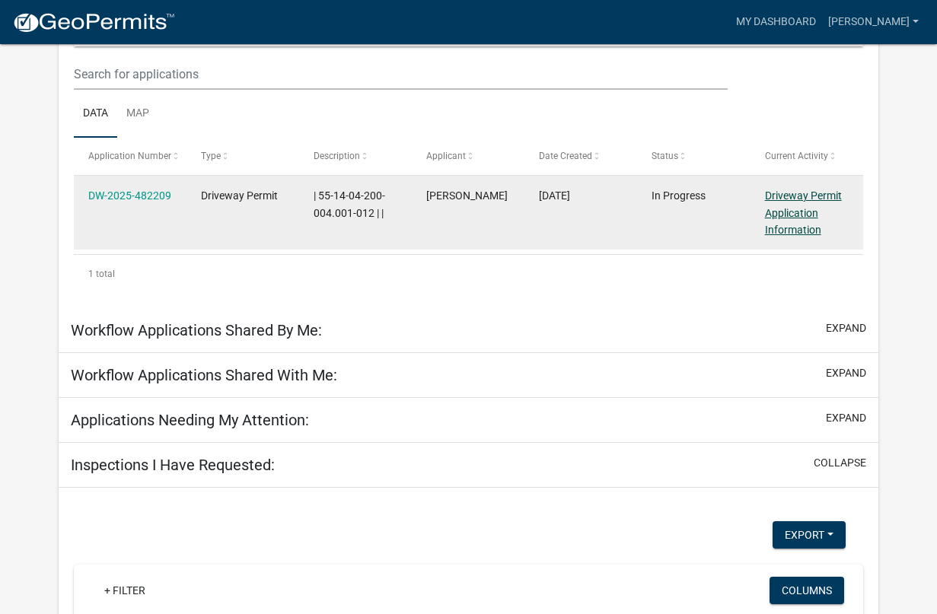
click at [783, 196] on link "Driveway Permit Application Information" at bounding box center [803, 213] width 77 height 47
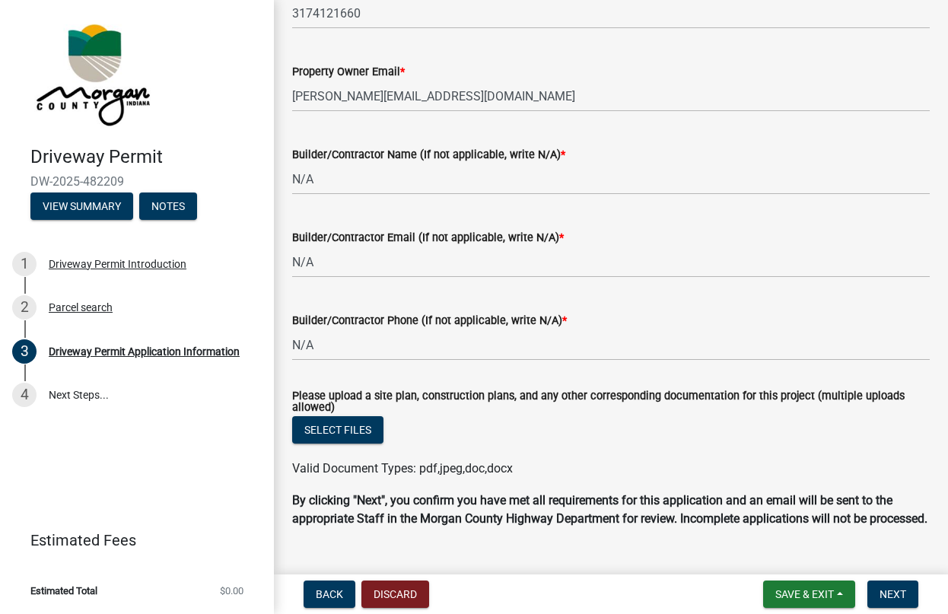
scroll to position [1814, 0]
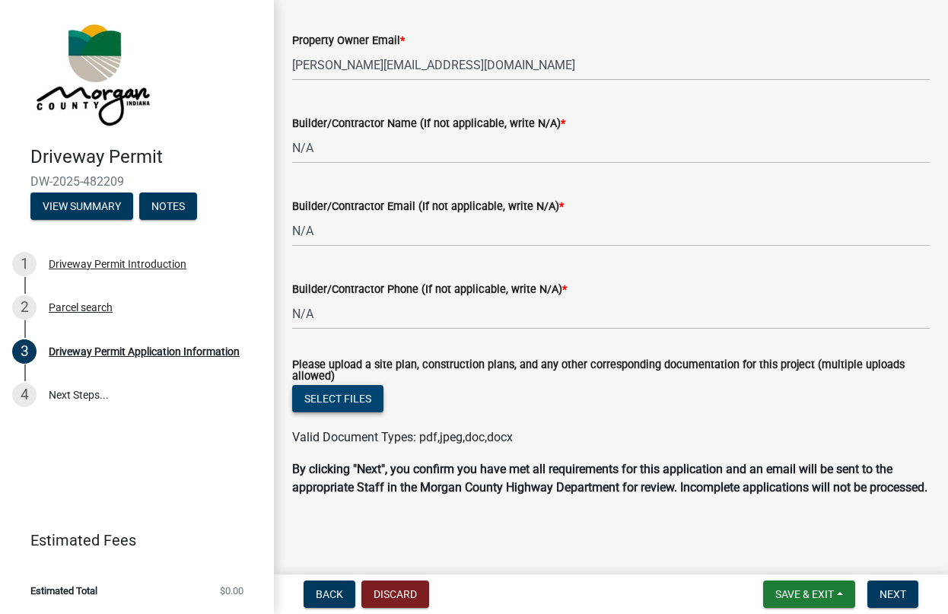
click at [346, 385] on button "Select files" at bounding box center [337, 398] width 91 height 27
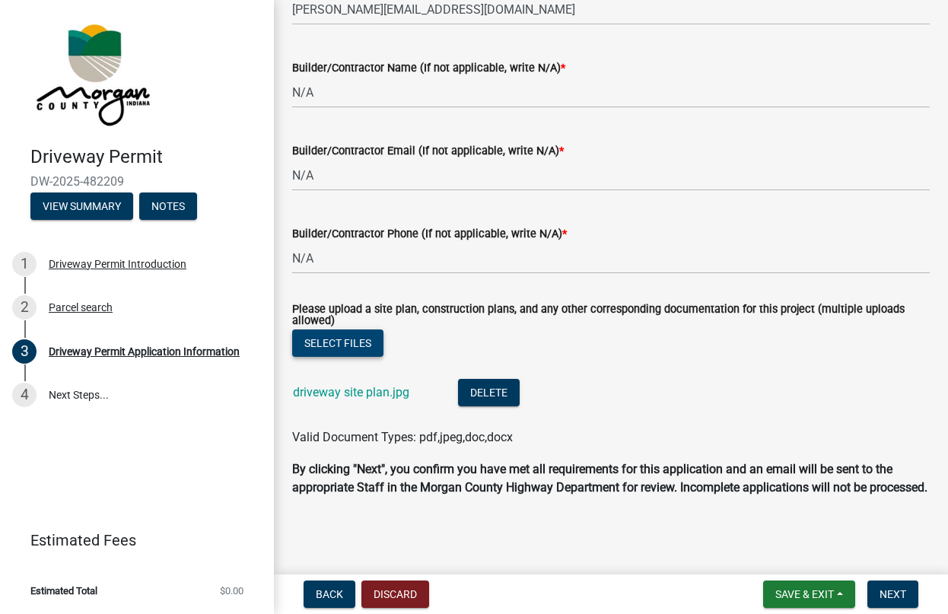
scroll to position [1870, 0]
click at [896, 595] on span "Next" at bounding box center [893, 594] width 27 height 12
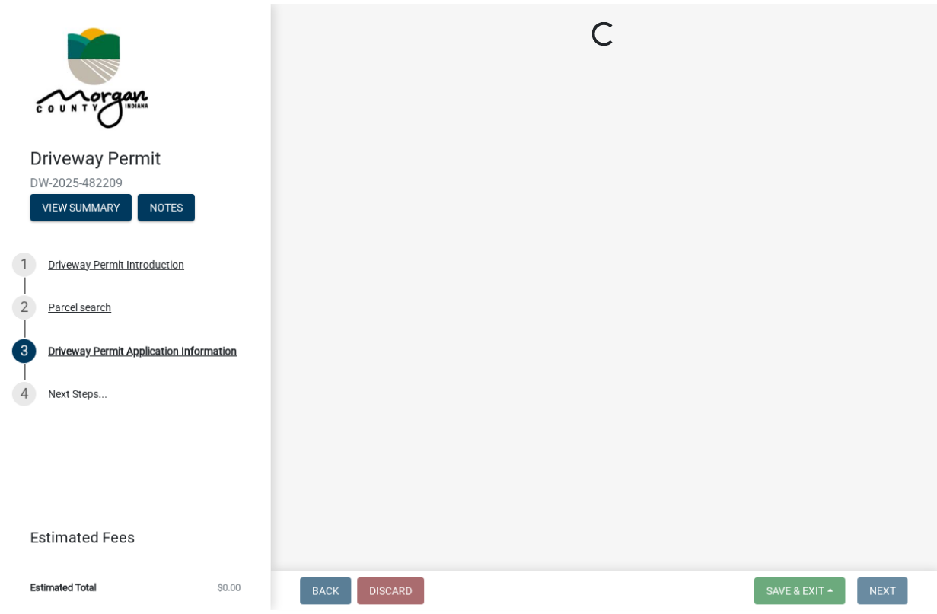
scroll to position [0, 0]
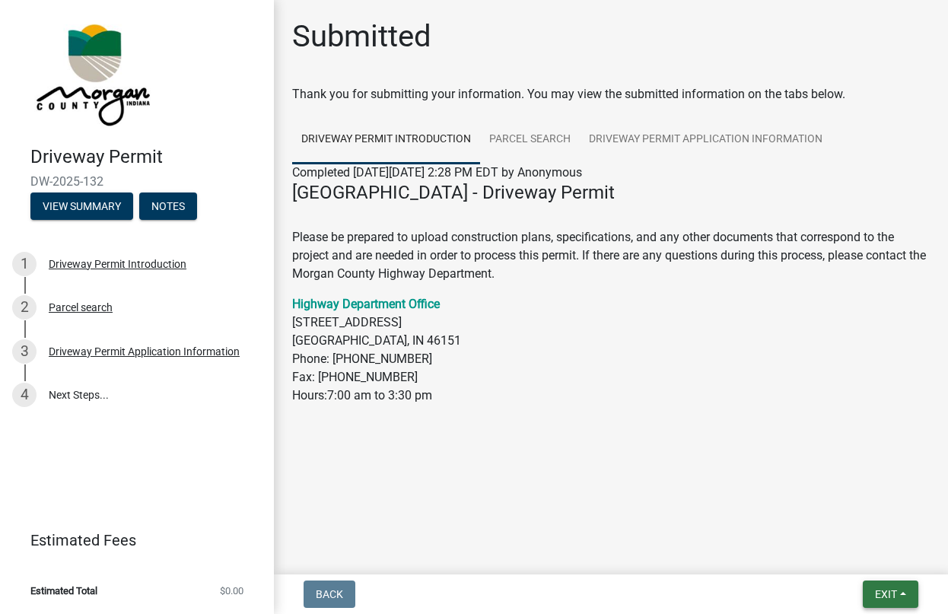
click at [893, 594] on span "Exit" at bounding box center [886, 594] width 22 height 12
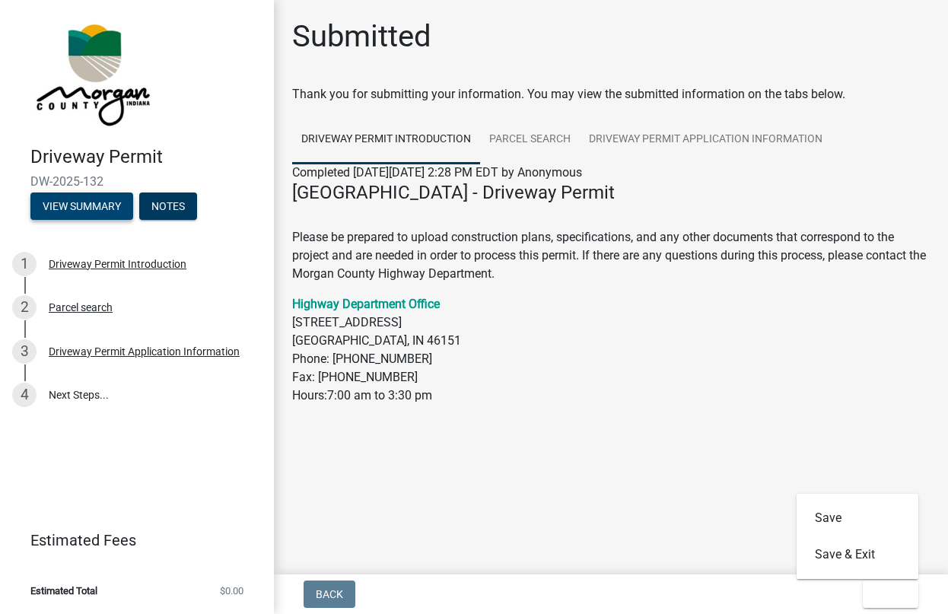
click at [95, 207] on button "View Summary" at bounding box center [81, 206] width 103 height 27
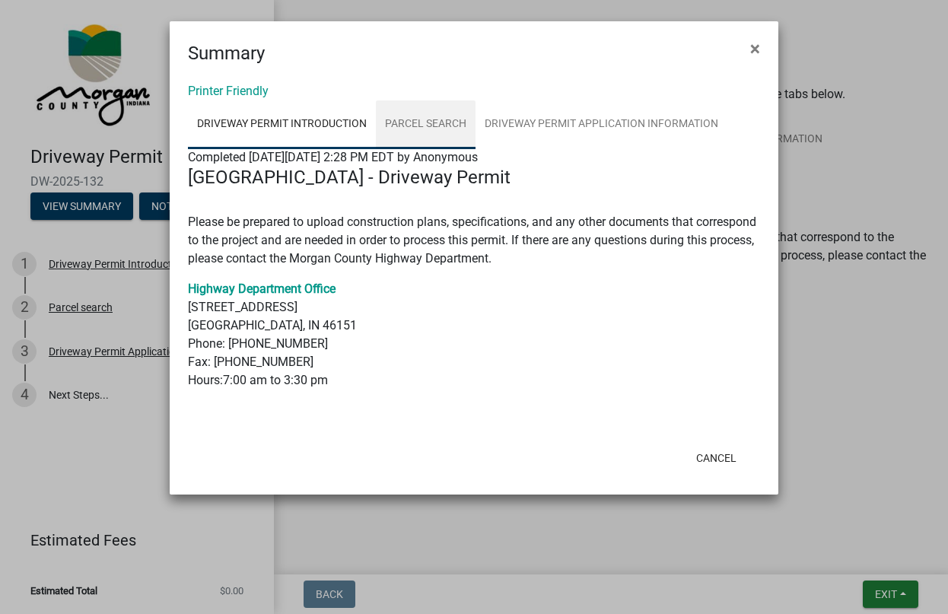
click at [435, 119] on link "Parcel search" at bounding box center [426, 124] width 100 height 49
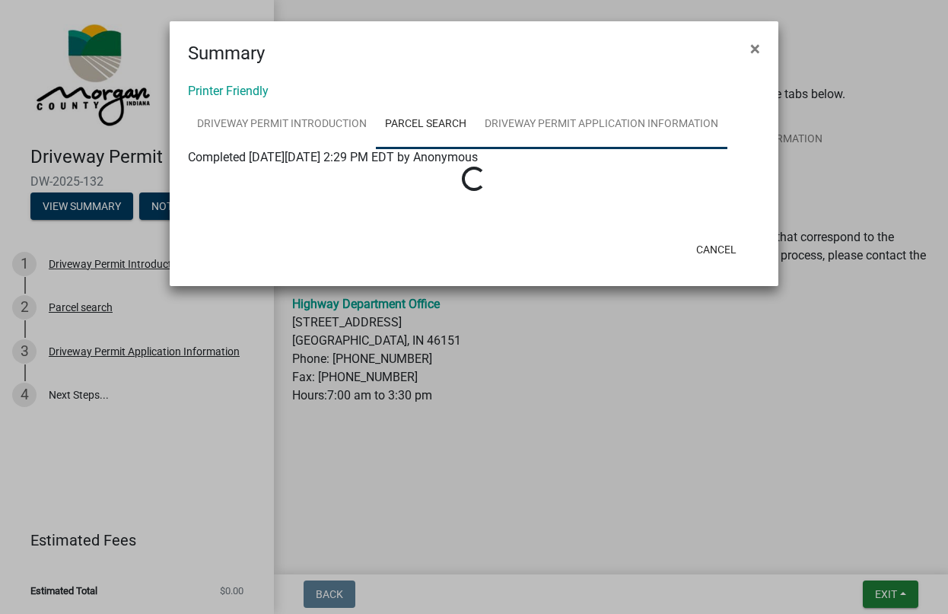
click at [561, 123] on link "Driveway Permit Application Information" at bounding box center [602, 124] width 252 height 49
click at [751, 48] on span "×" at bounding box center [756, 48] width 10 height 21
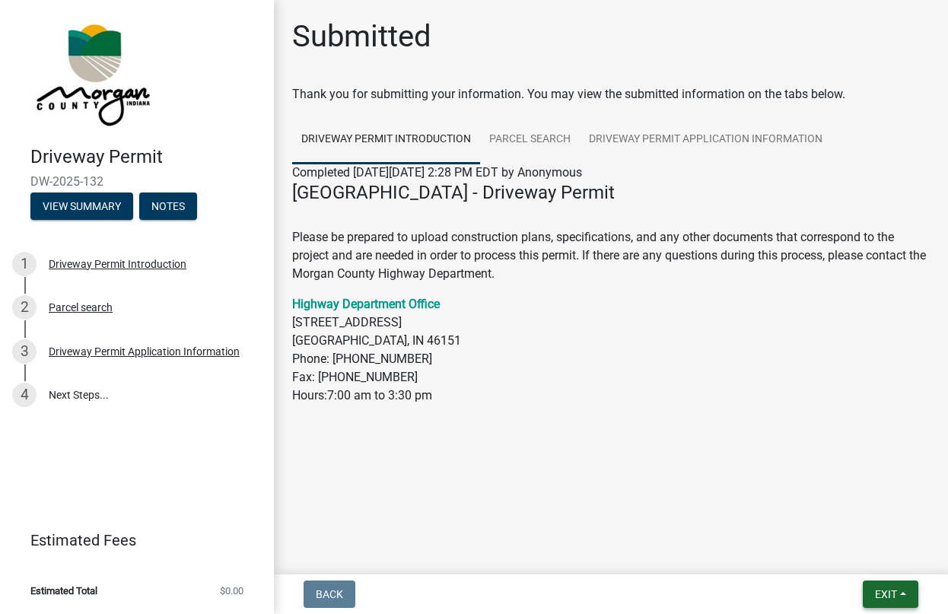
click at [875, 600] on span "Exit" at bounding box center [886, 594] width 22 height 12
click at [867, 553] on button "Save & Exit" at bounding box center [858, 555] width 122 height 37
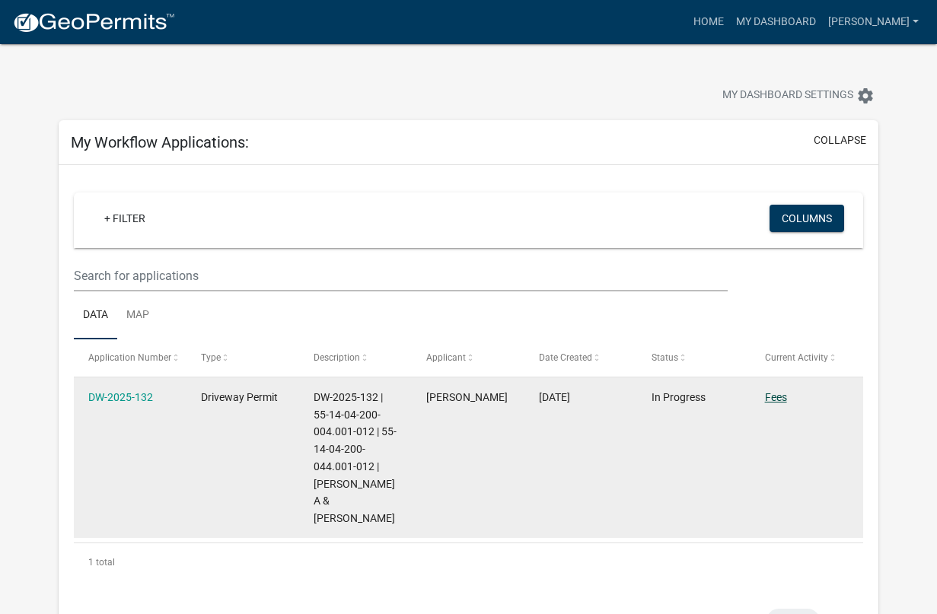
click at [776, 395] on link "Fees" at bounding box center [776, 397] width 22 height 12
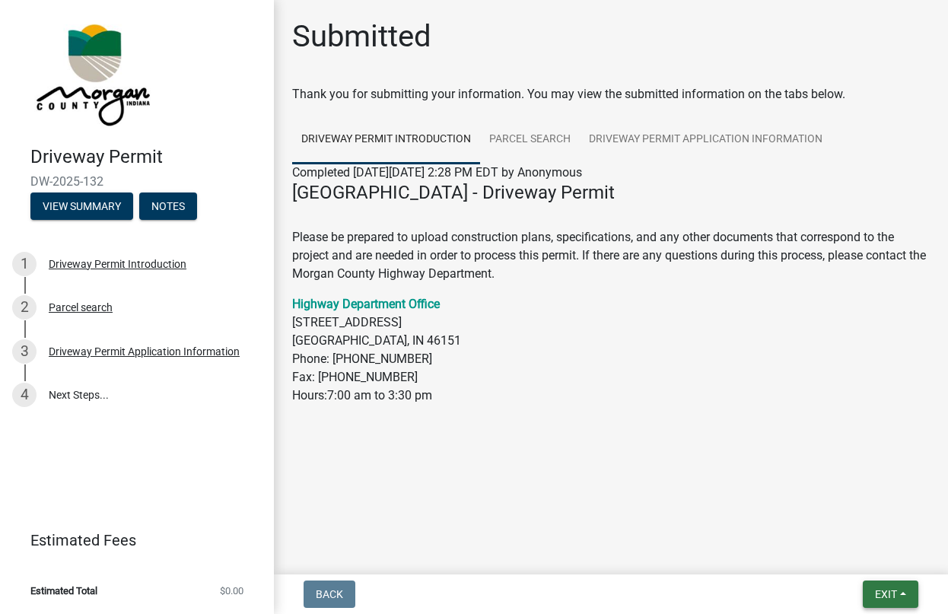
drag, startPoint x: 900, startPoint y: 602, endPoint x: 519, endPoint y: 266, distance: 508.0
click at [894, 594] on body "Internet Explorer does NOT work with GeoPermits. Get a new browser for more sec…" at bounding box center [474, 307] width 948 height 614
